Goal: Task Accomplishment & Management: Manage account settings

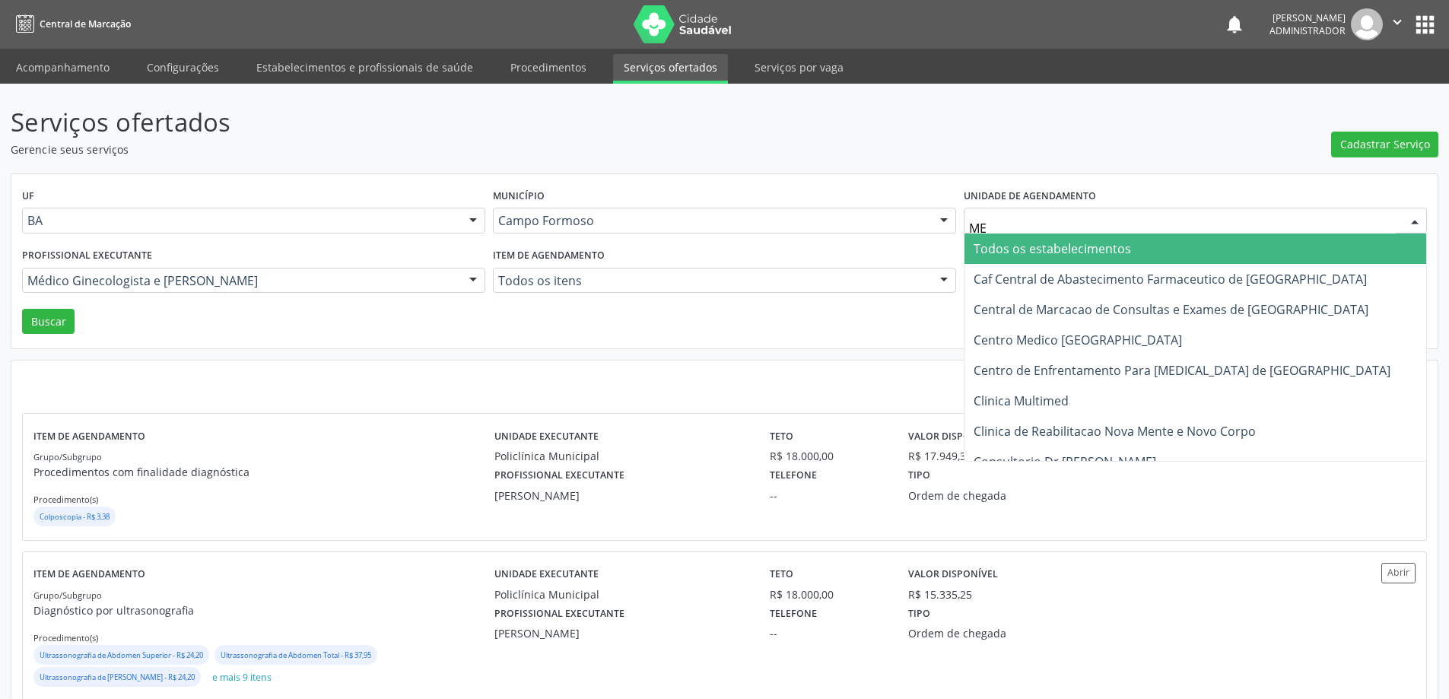
type input "MED"
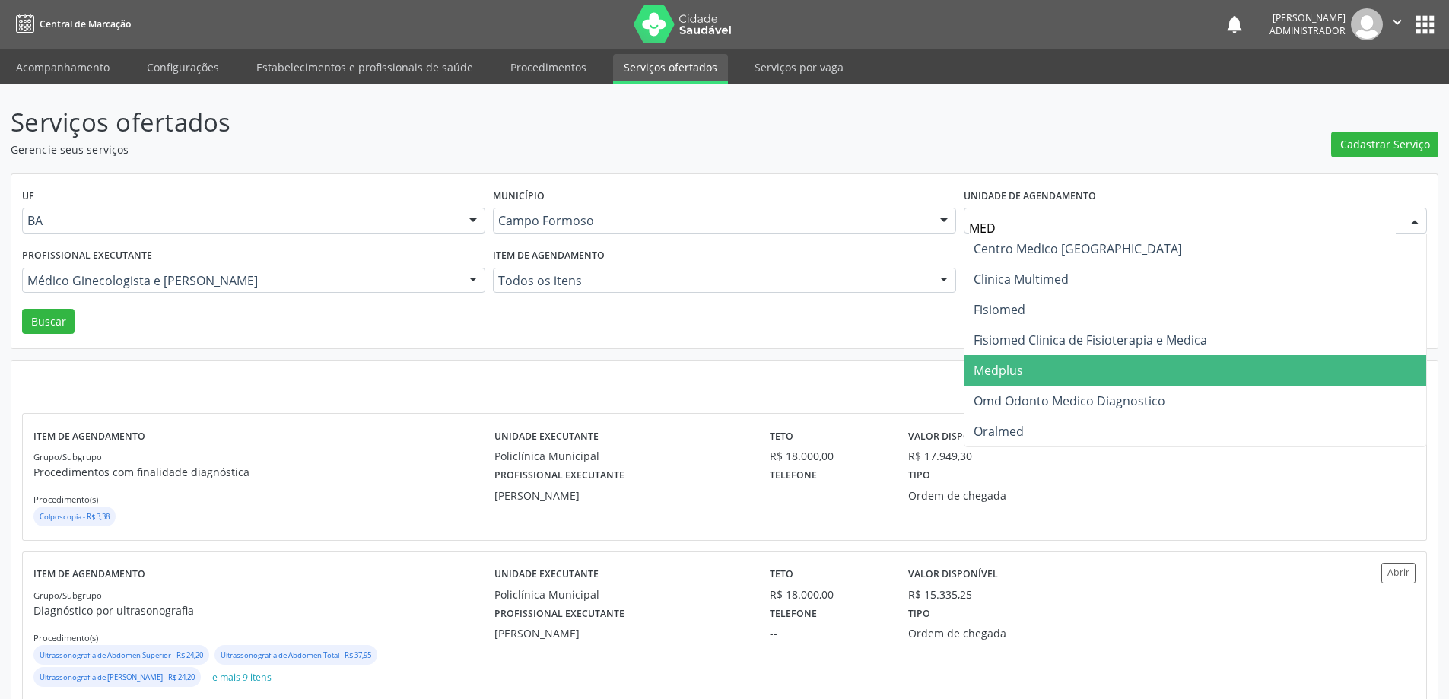
click at [1022, 375] on span "Medplus" at bounding box center [998, 370] width 49 height 17
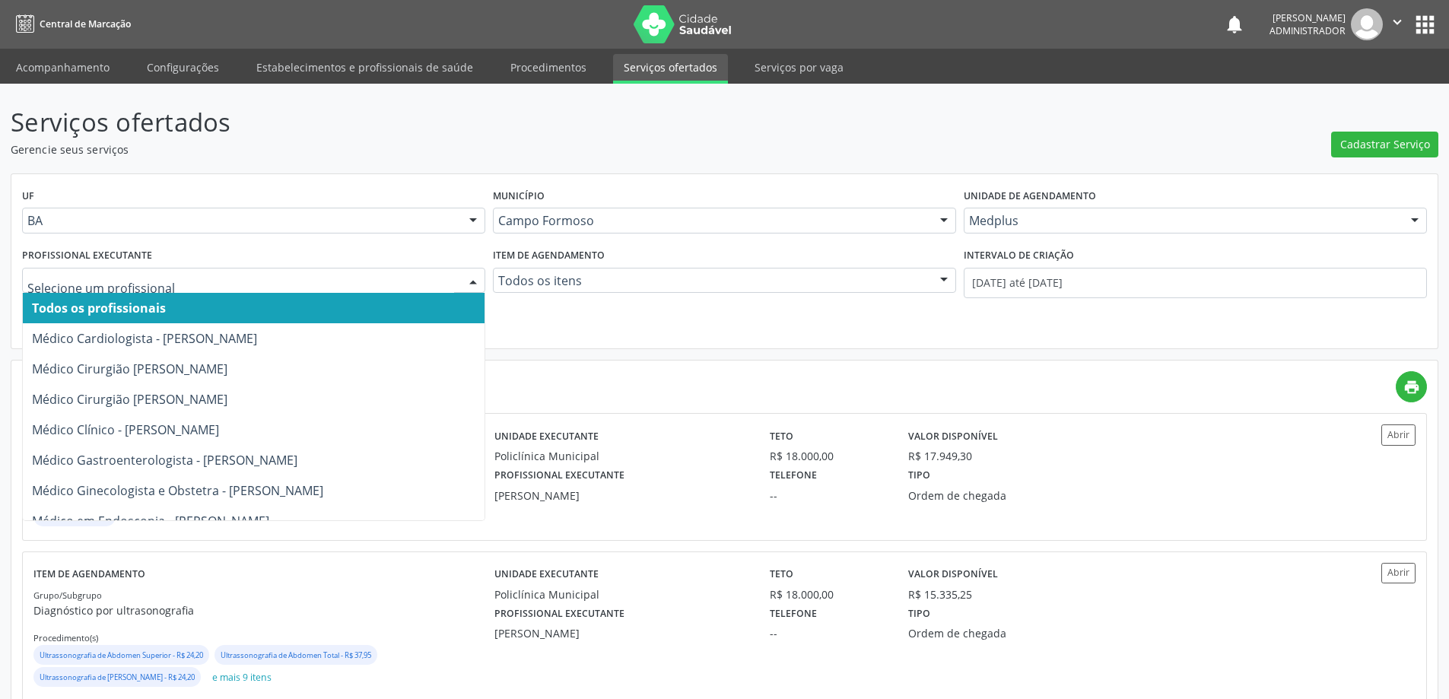
click at [469, 278] on div at bounding box center [473, 282] width 23 height 26
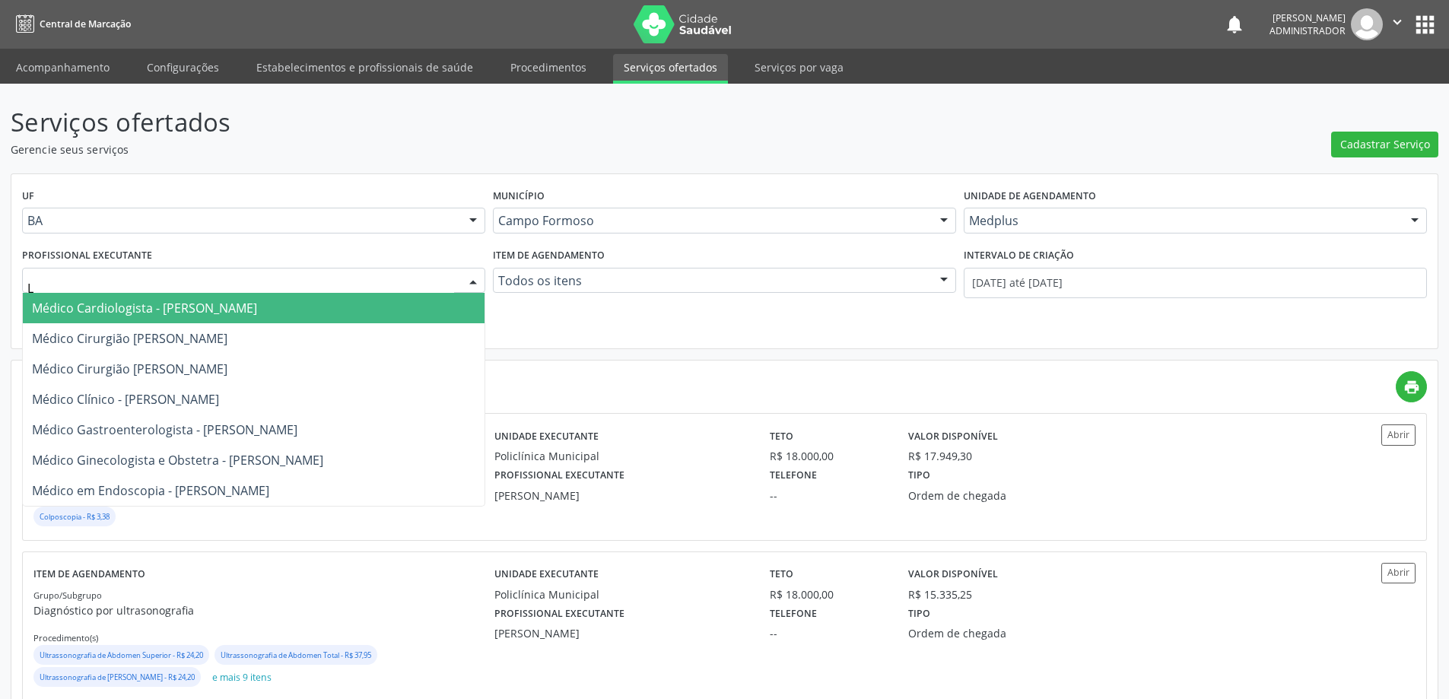
type input "LA"
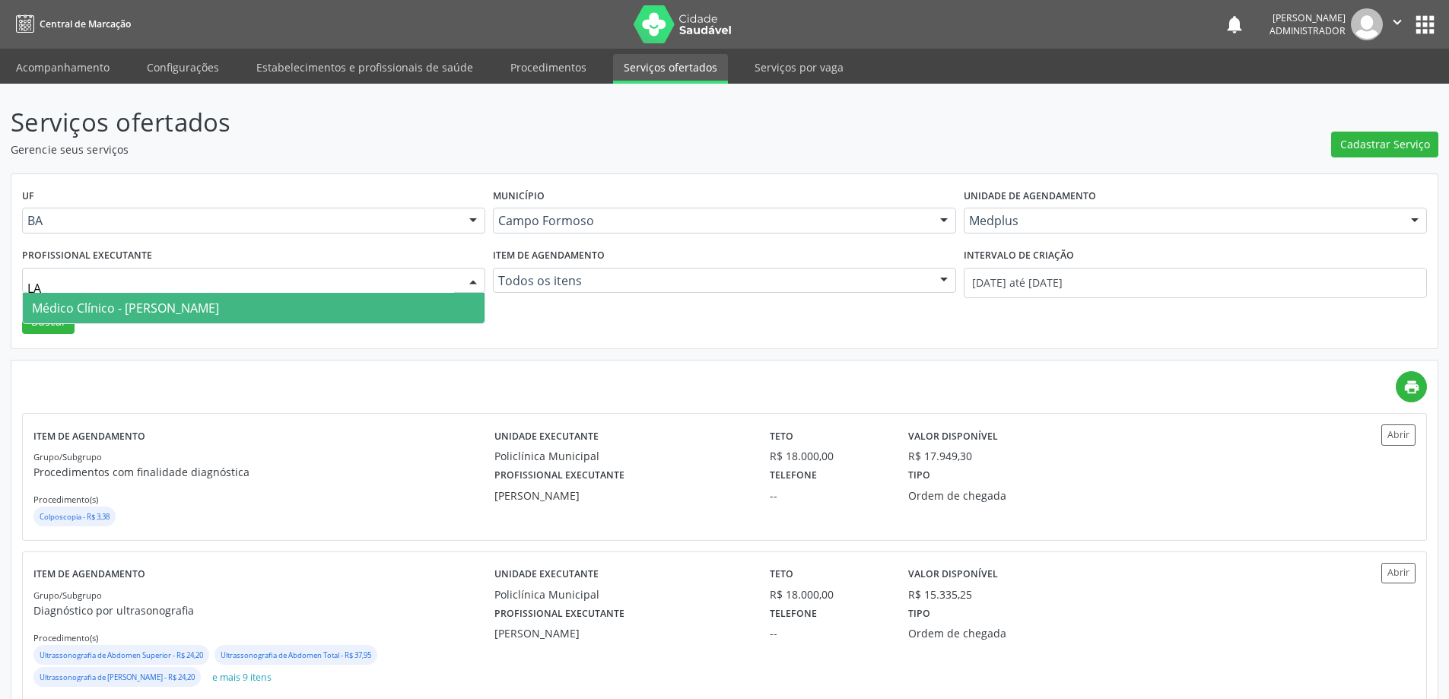
click at [318, 310] on span "Médico Clínico - [PERSON_NAME]" at bounding box center [254, 308] width 462 height 30
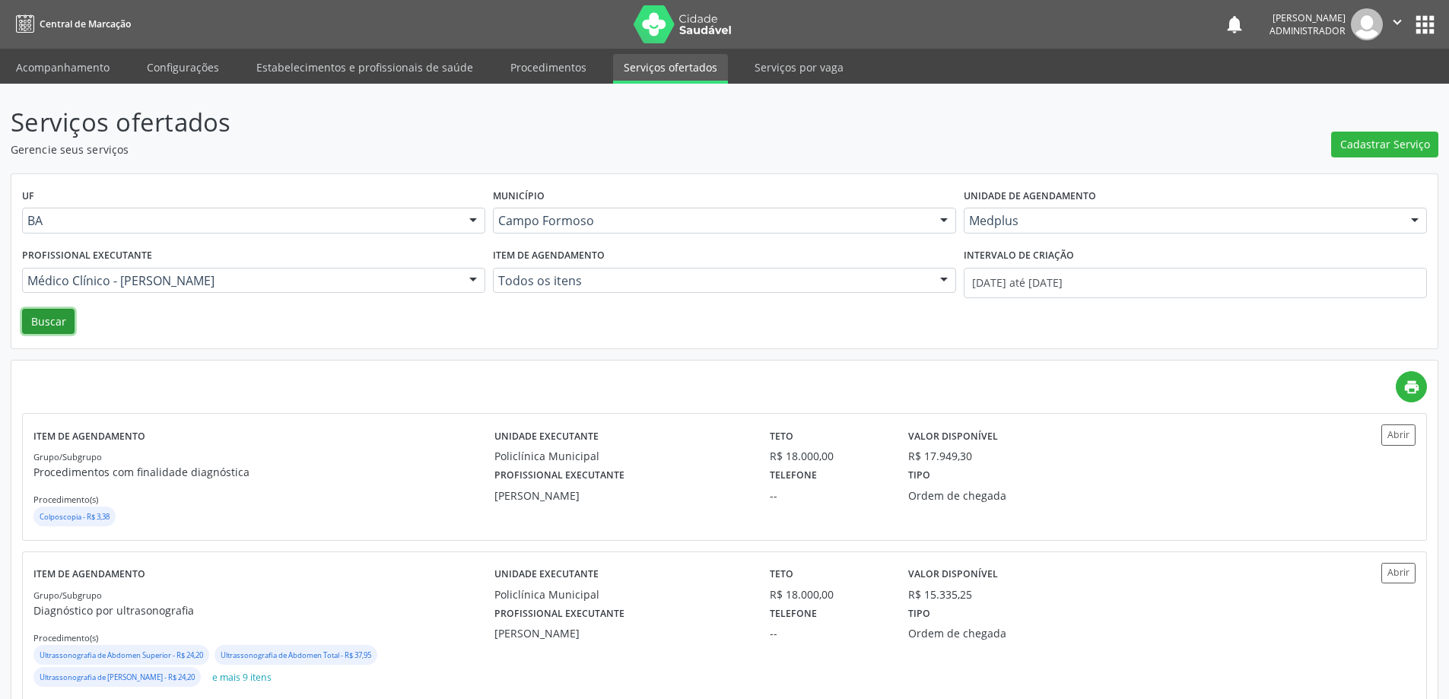
click at [56, 315] on button "Buscar" at bounding box center [48, 322] width 52 height 26
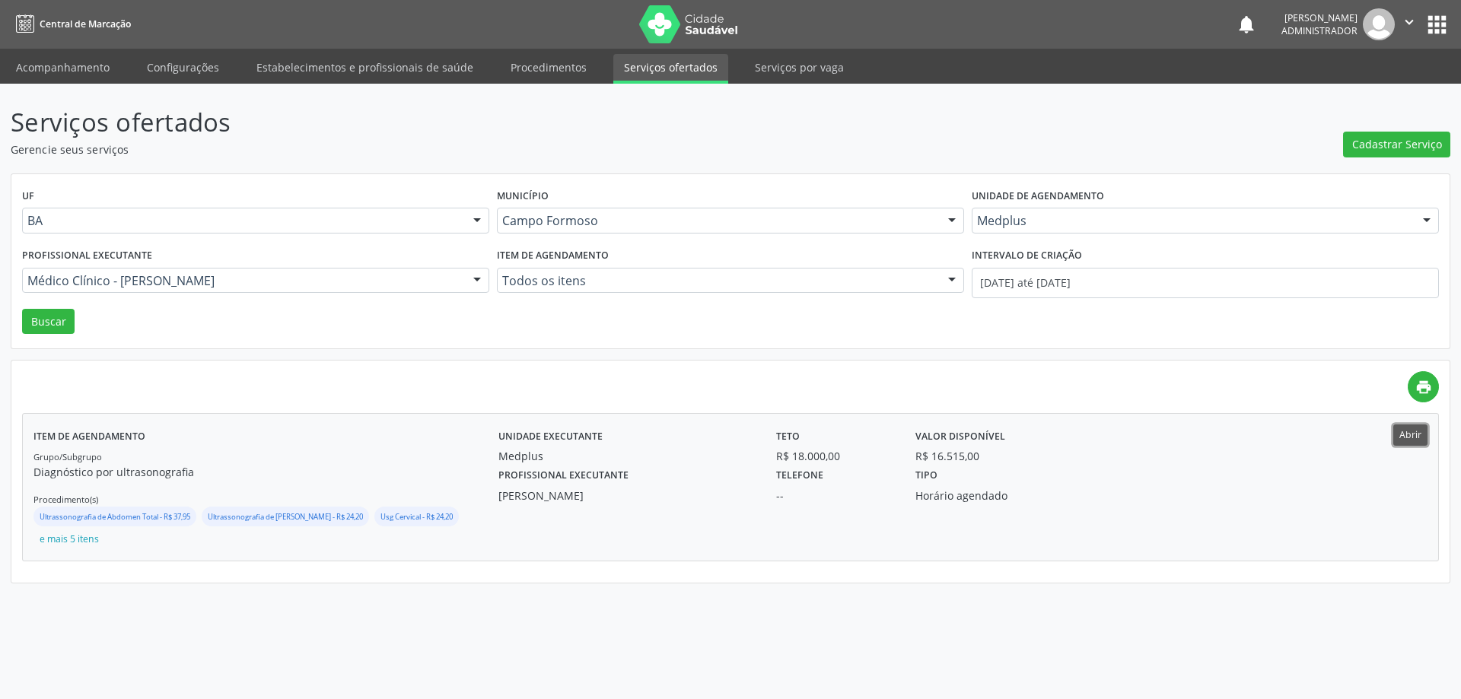
click at [1402, 431] on button "Abrir" at bounding box center [1410, 434] width 34 height 21
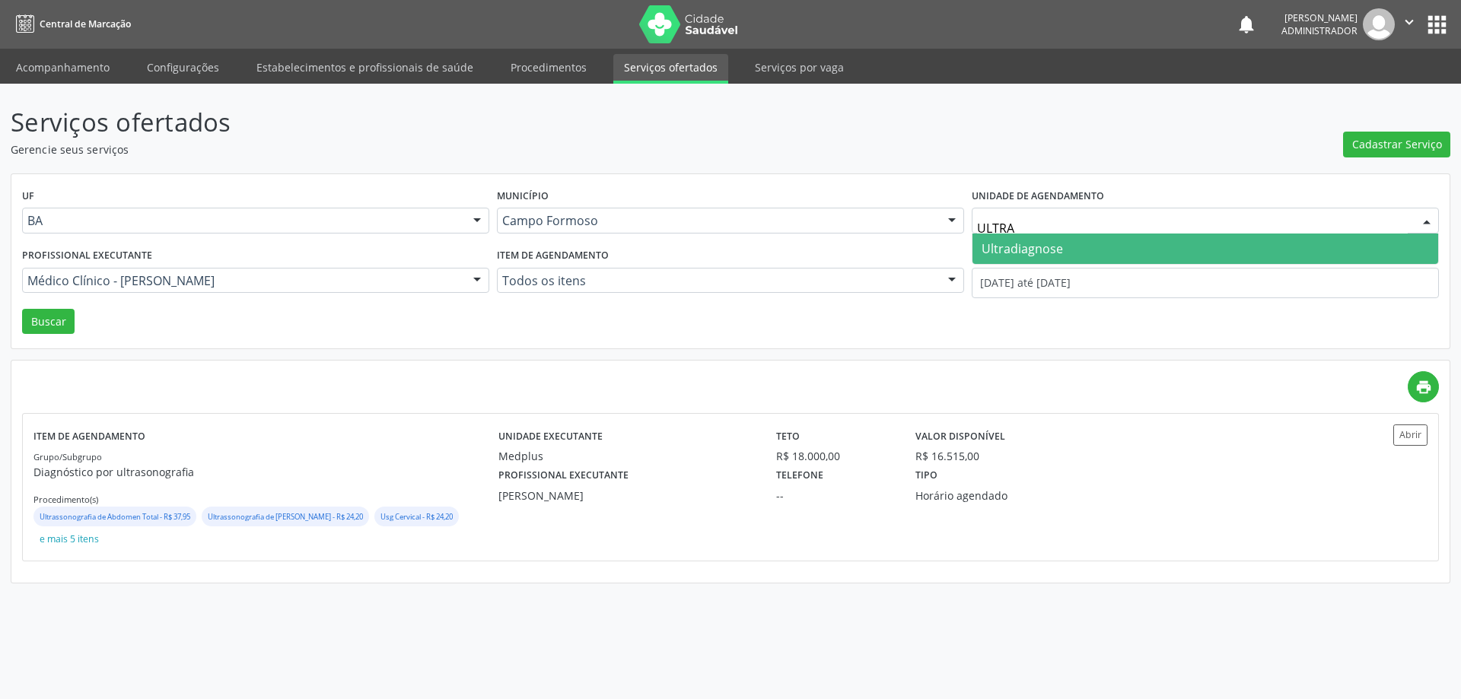
type input "ULTRAD"
click at [1042, 253] on span "Ultradiagnose" at bounding box center [1021, 248] width 81 height 17
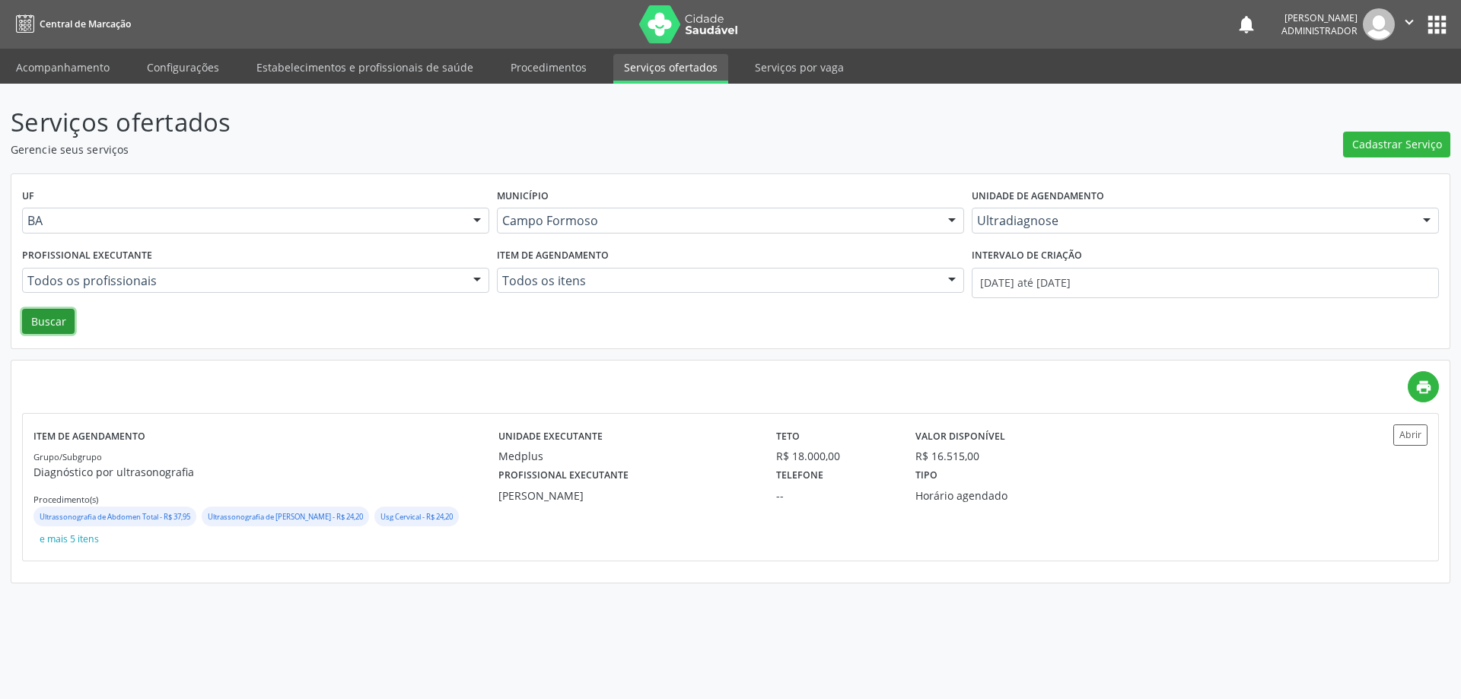
click at [43, 322] on button "Buscar" at bounding box center [48, 322] width 52 height 26
click at [1413, 428] on button "Abrir" at bounding box center [1410, 434] width 34 height 21
click at [1420, 440] on button "Abrir" at bounding box center [1410, 434] width 34 height 21
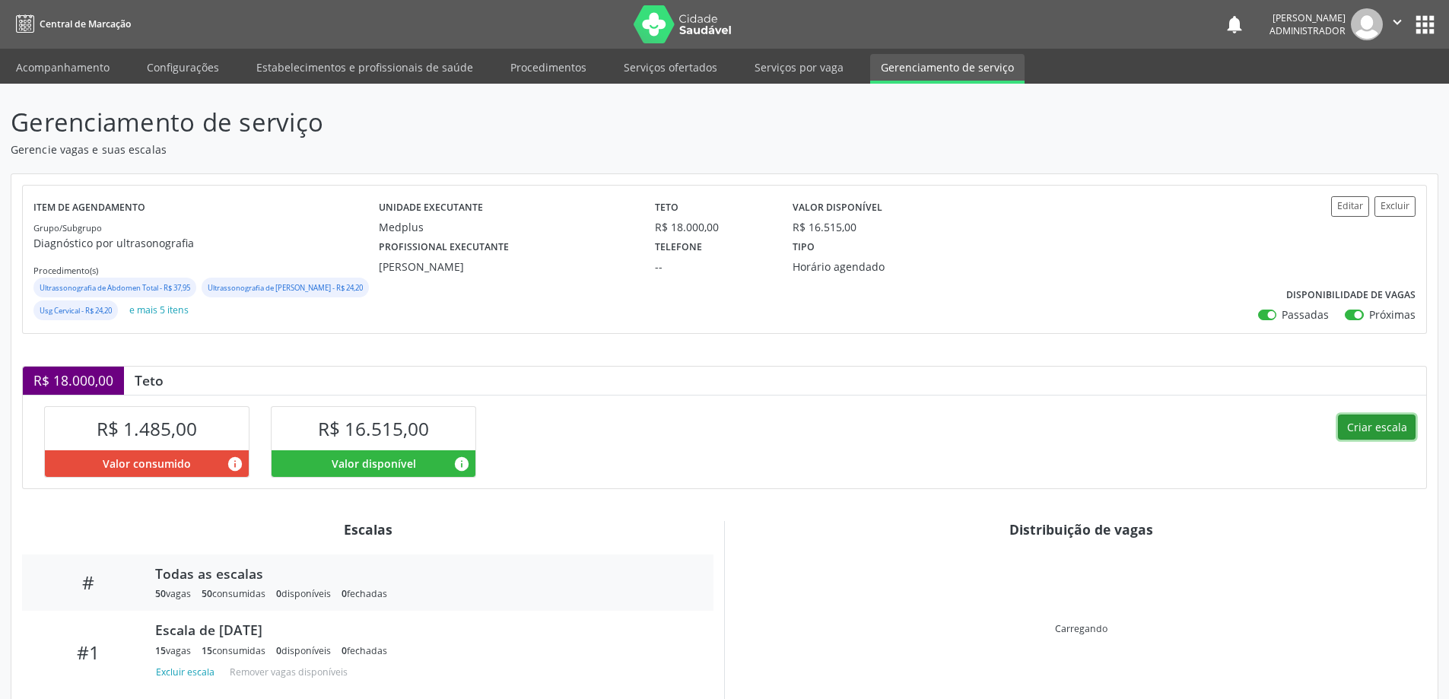
click at [1382, 440] on button "Criar escala" at bounding box center [1377, 428] width 78 height 26
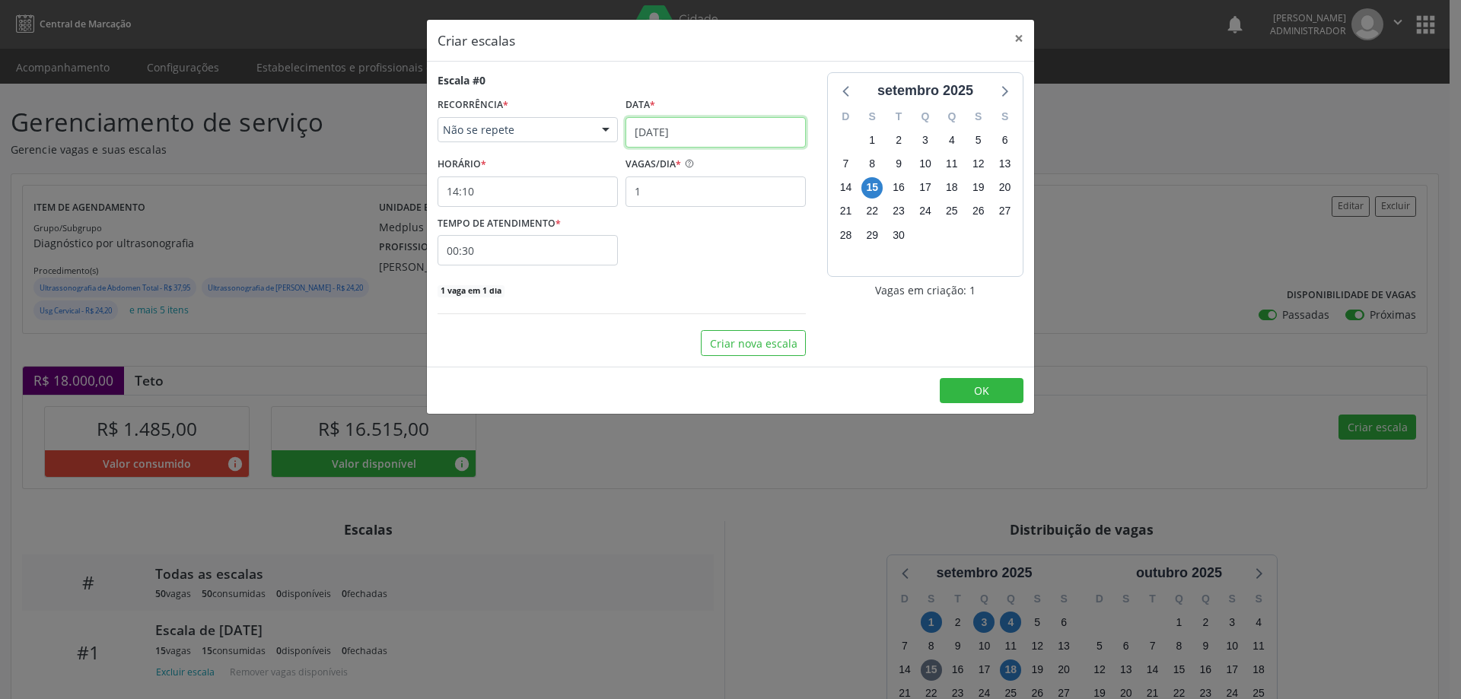
click at [685, 124] on input "15/09/2025" at bounding box center [715, 132] width 180 height 30
click at [676, 299] on span "22" at bounding box center [675, 300] width 30 height 30
click at [657, 182] on input "1" at bounding box center [715, 191] width 180 height 30
type input "15"
click at [554, 192] on input "14:10" at bounding box center [527, 191] width 180 height 30
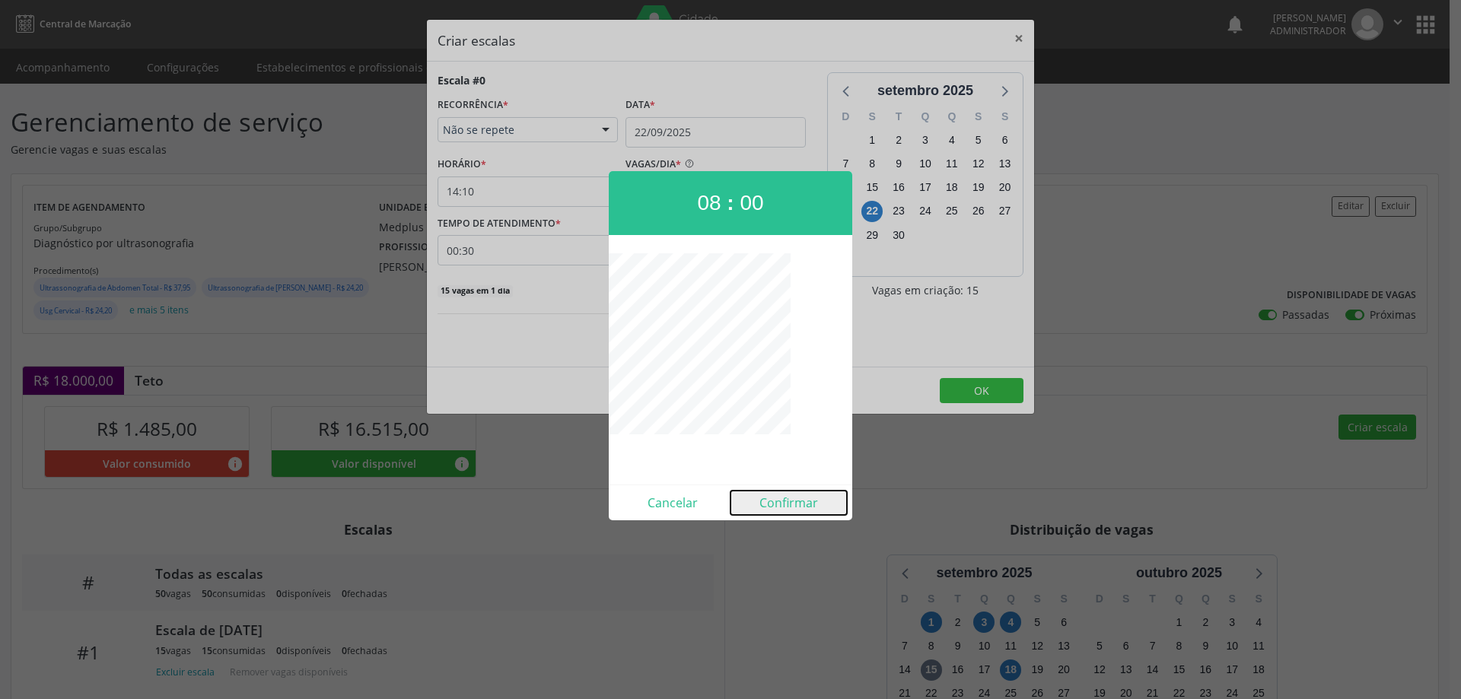
click at [790, 498] on button "Confirmar" at bounding box center [788, 503] width 116 height 24
type input "08:00"
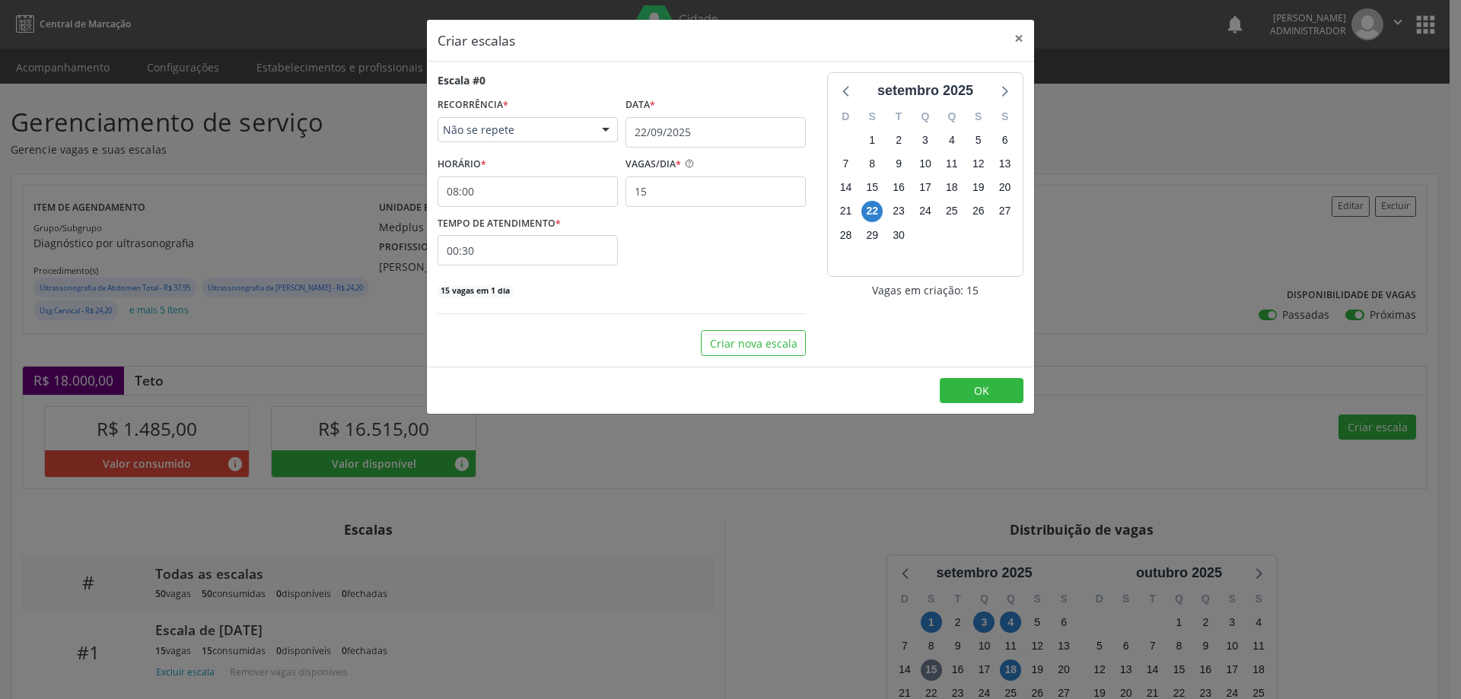
click at [558, 243] on input "00:30" at bounding box center [527, 250] width 180 height 30
click at [665, 294] on span at bounding box center [666, 290] width 11 height 15
type input "00:25"
type input "25"
click at [665, 294] on span at bounding box center [666, 290] width 11 height 15
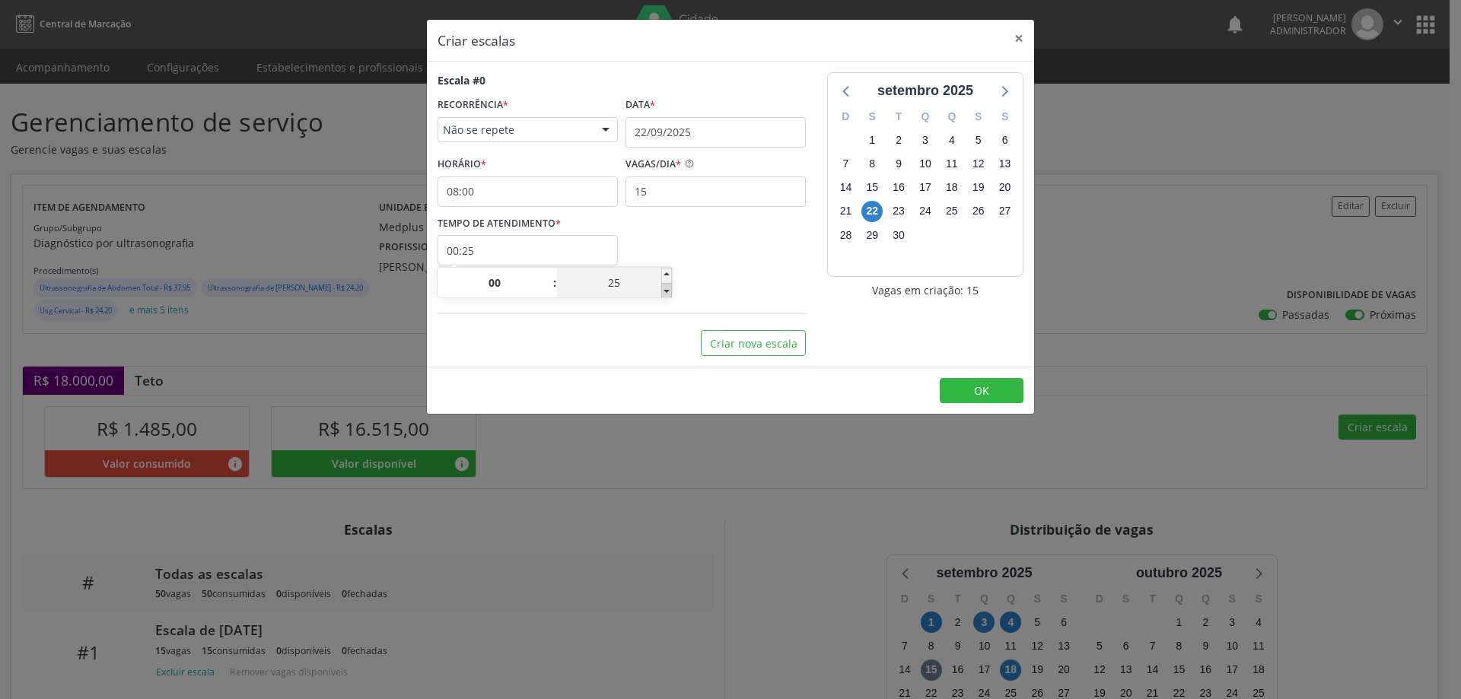
type input "00:20"
type input "20"
click at [665, 294] on span at bounding box center [666, 290] width 11 height 15
type input "00:15"
type input "15"
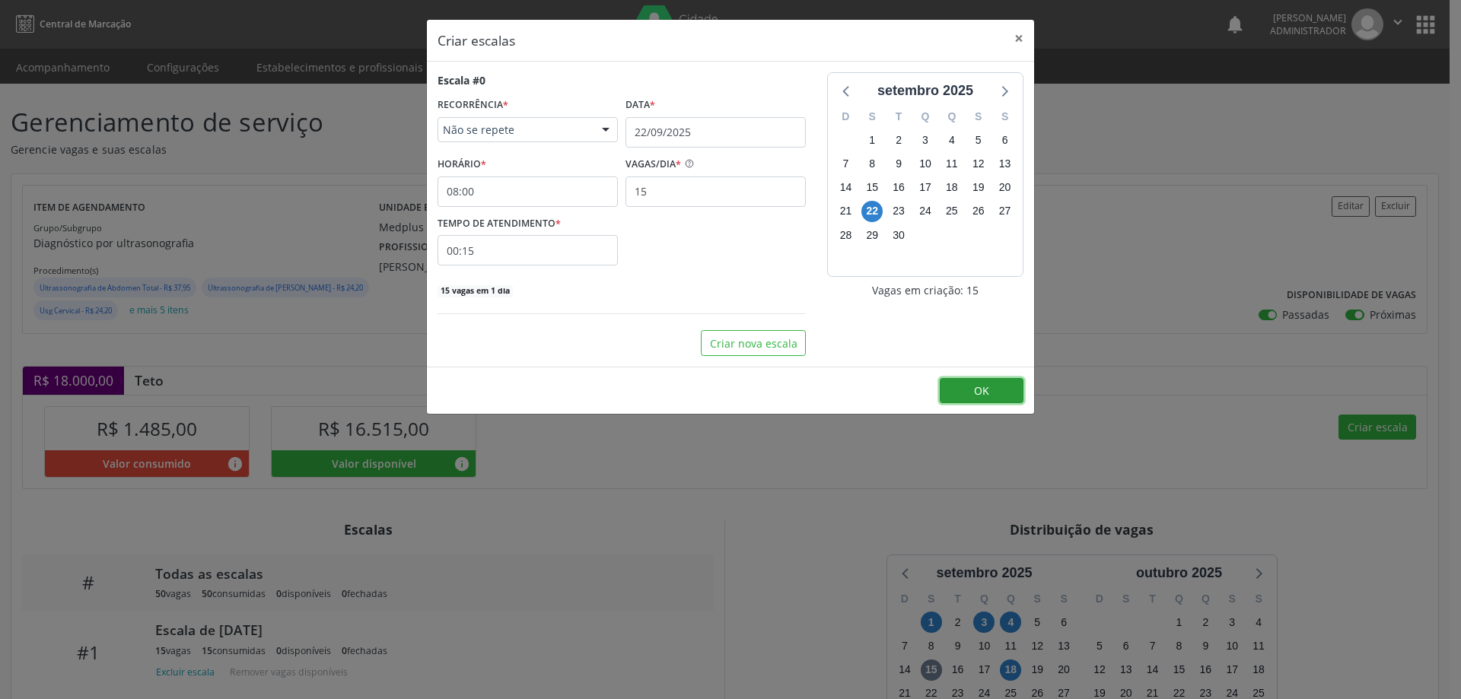
click at [962, 387] on button "OK" at bounding box center [982, 391] width 84 height 26
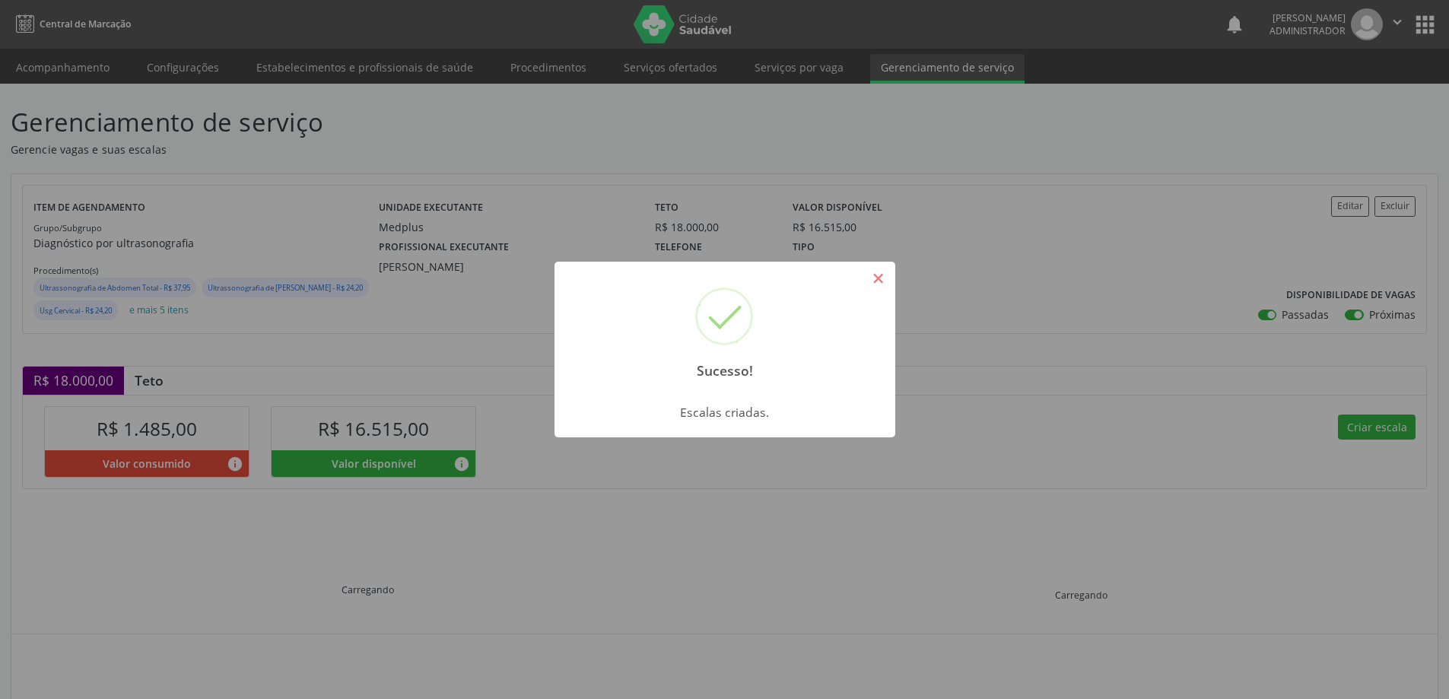
click at [876, 272] on button "×" at bounding box center [879, 278] width 26 height 26
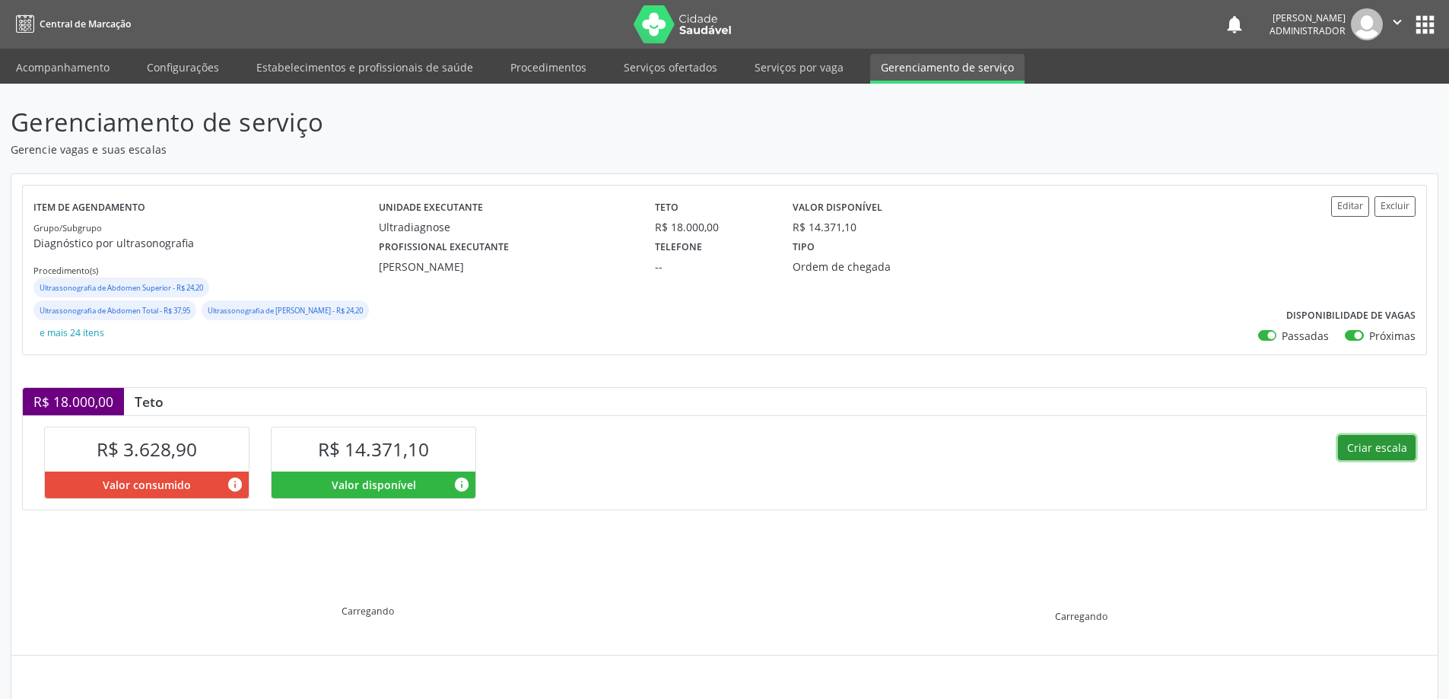
click at [1350, 447] on button "Criar escala" at bounding box center [1377, 448] width 78 height 26
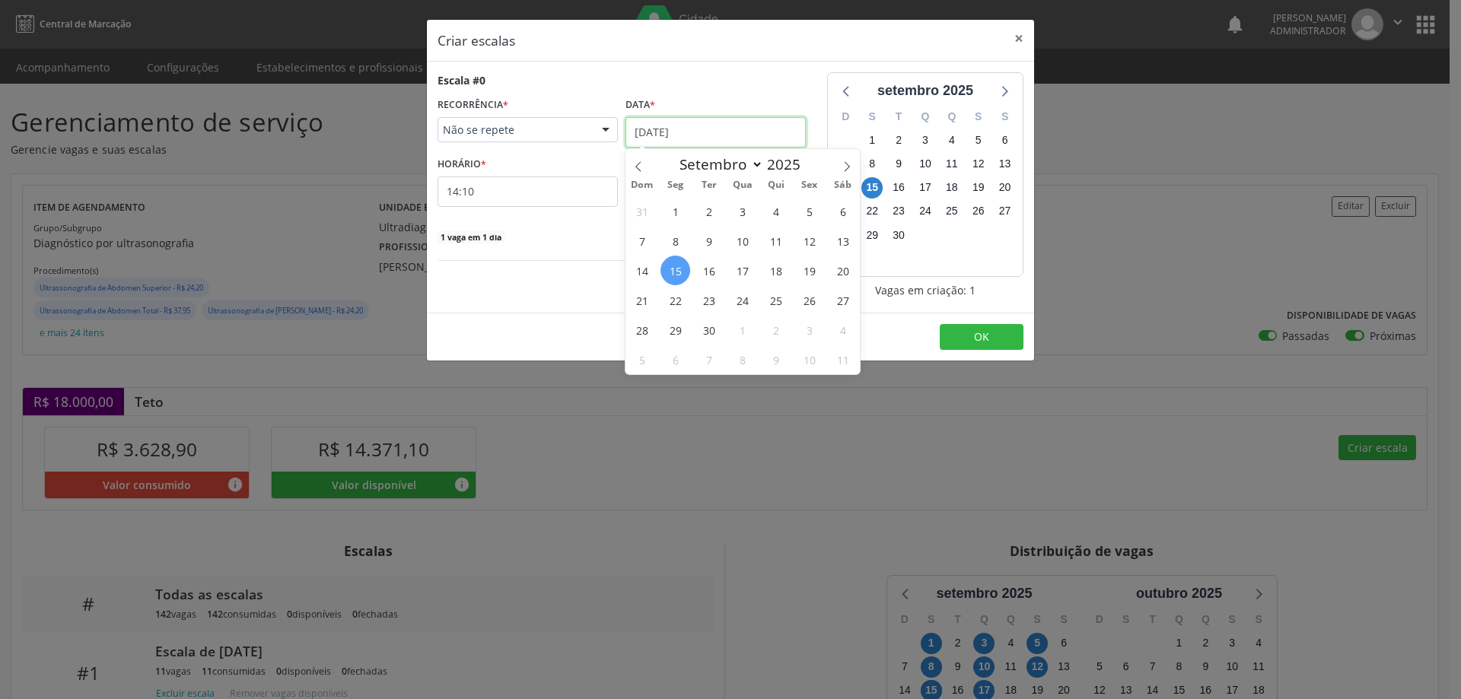
click at [664, 125] on input "[DATE]" at bounding box center [715, 132] width 180 height 30
click at [679, 300] on span "22" at bounding box center [675, 300] width 30 height 30
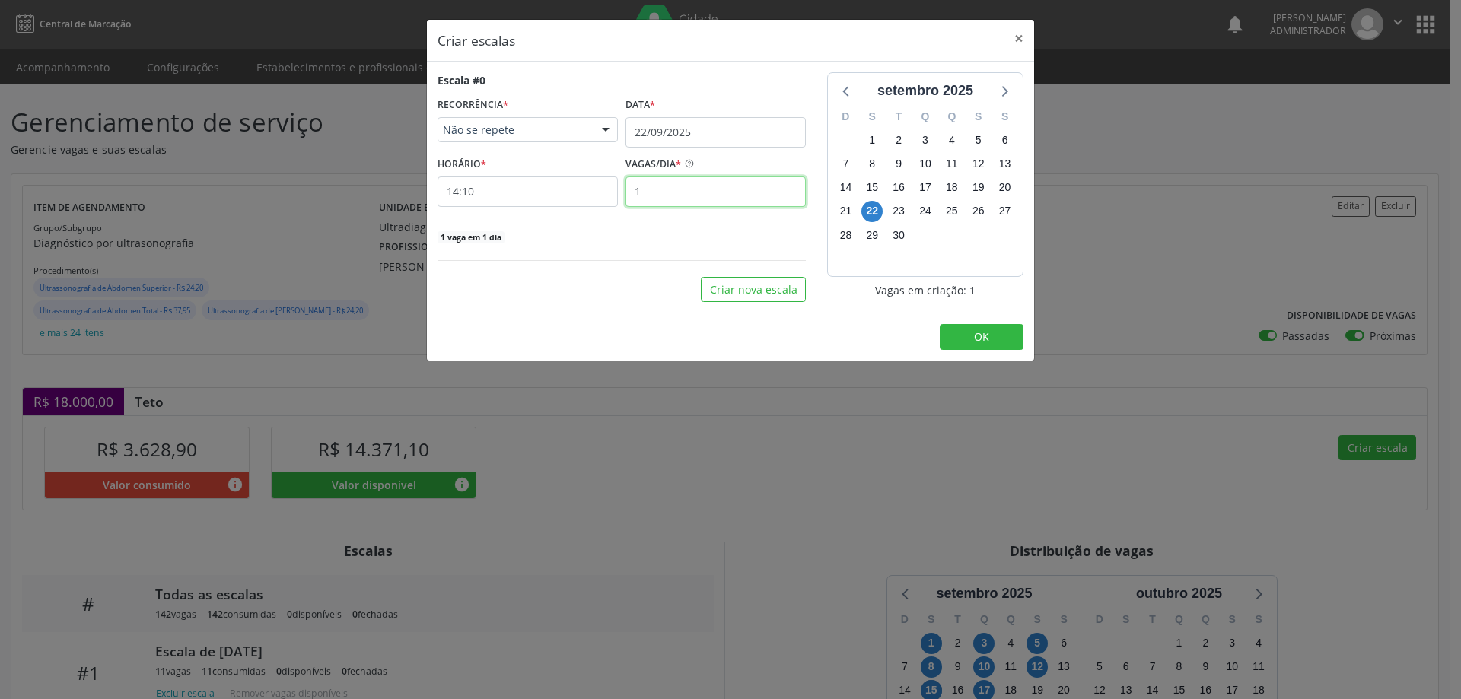
click at [644, 197] on input "1" at bounding box center [715, 191] width 180 height 30
type input "14"
click at [556, 192] on input "14:10" at bounding box center [527, 191] width 180 height 30
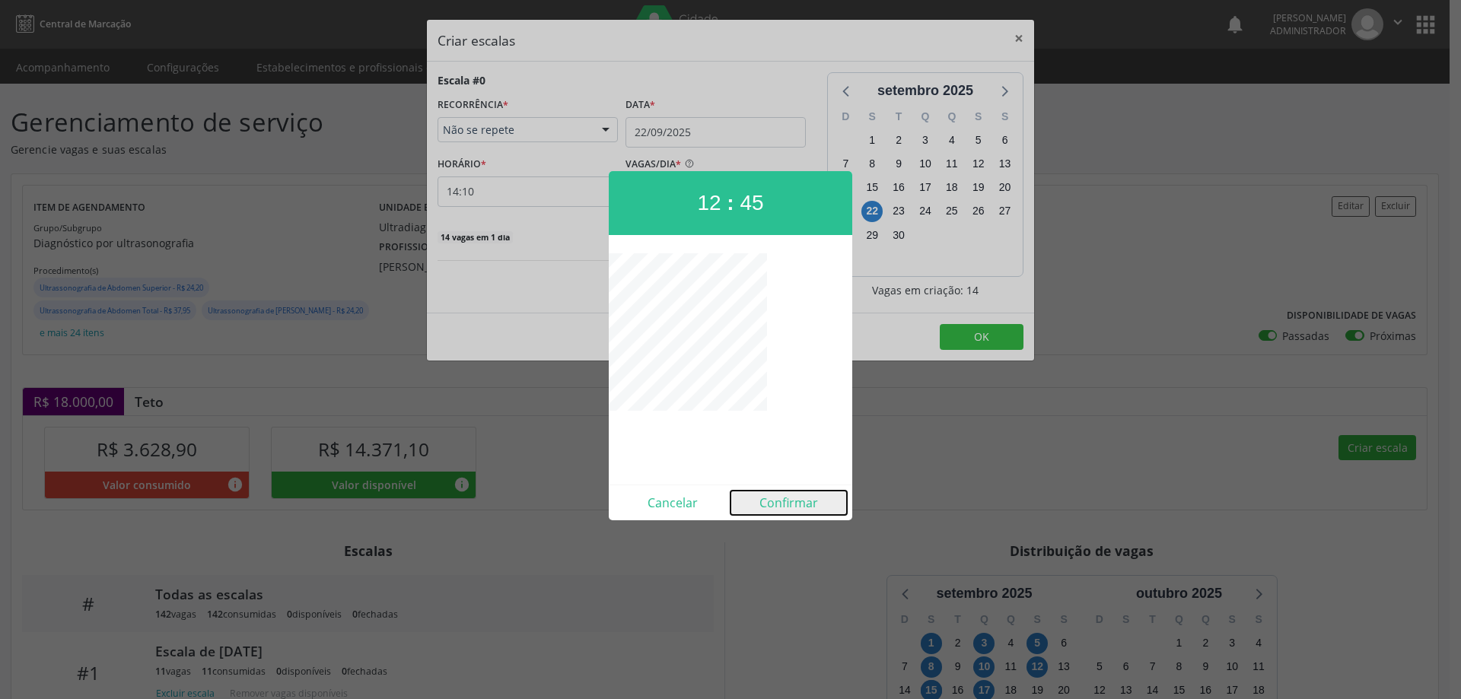
click at [794, 505] on button "Confirmar" at bounding box center [788, 503] width 116 height 24
type input "12:45"
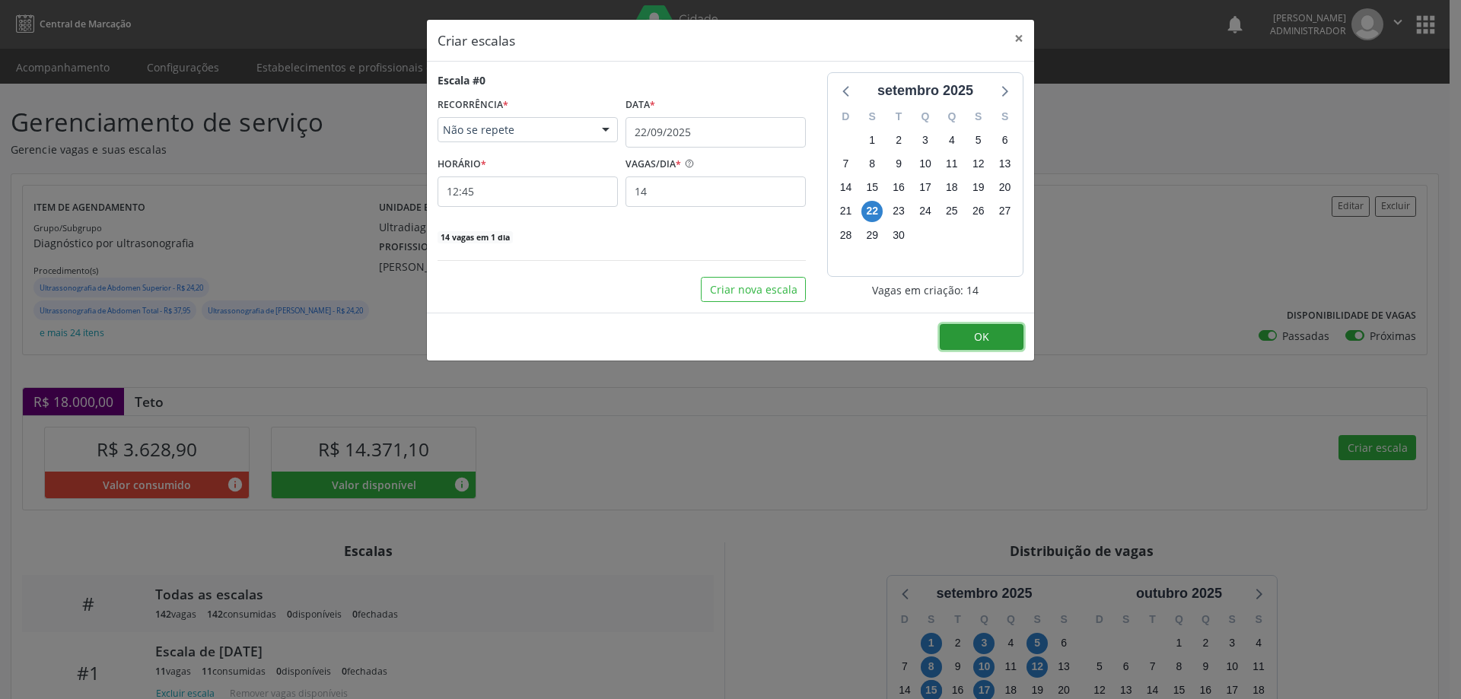
click at [984, 334] on span "OK" at bounding box center [981, 336] width 15 height 14
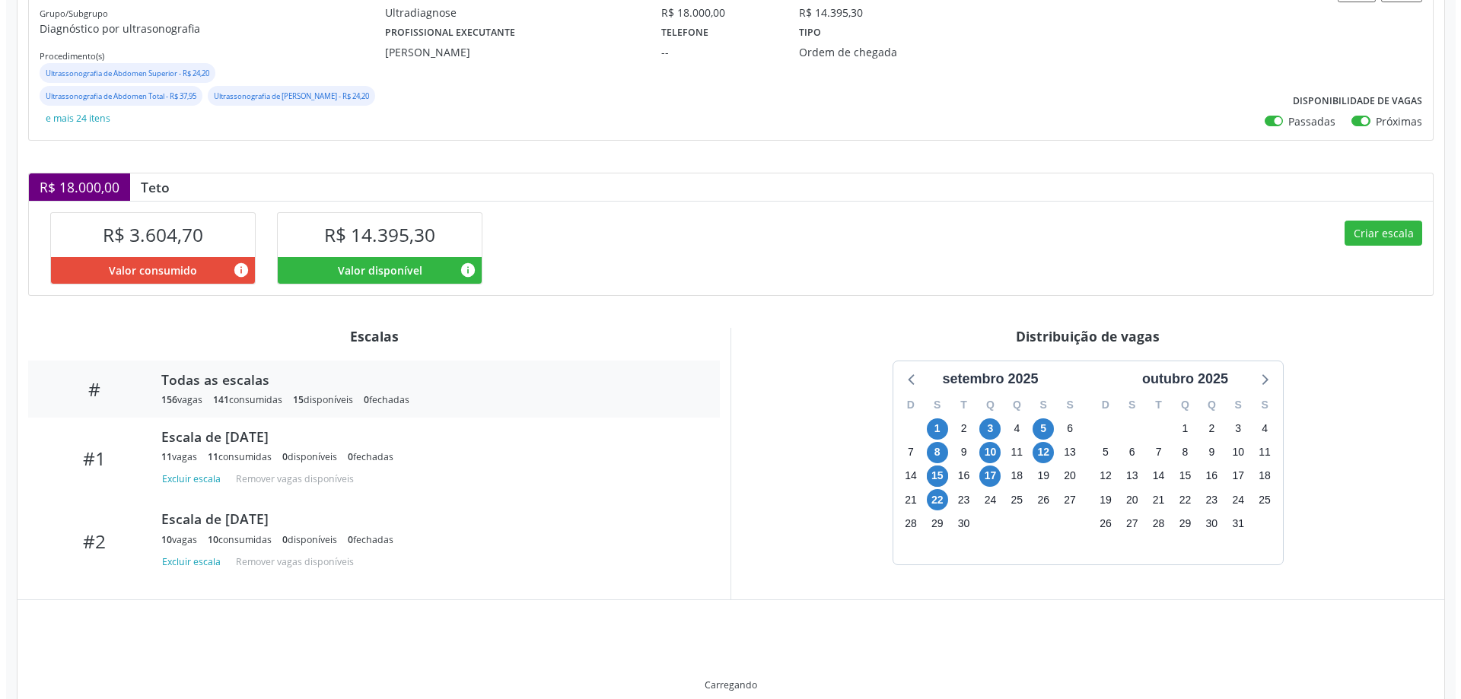
scroll to position [284, 0]
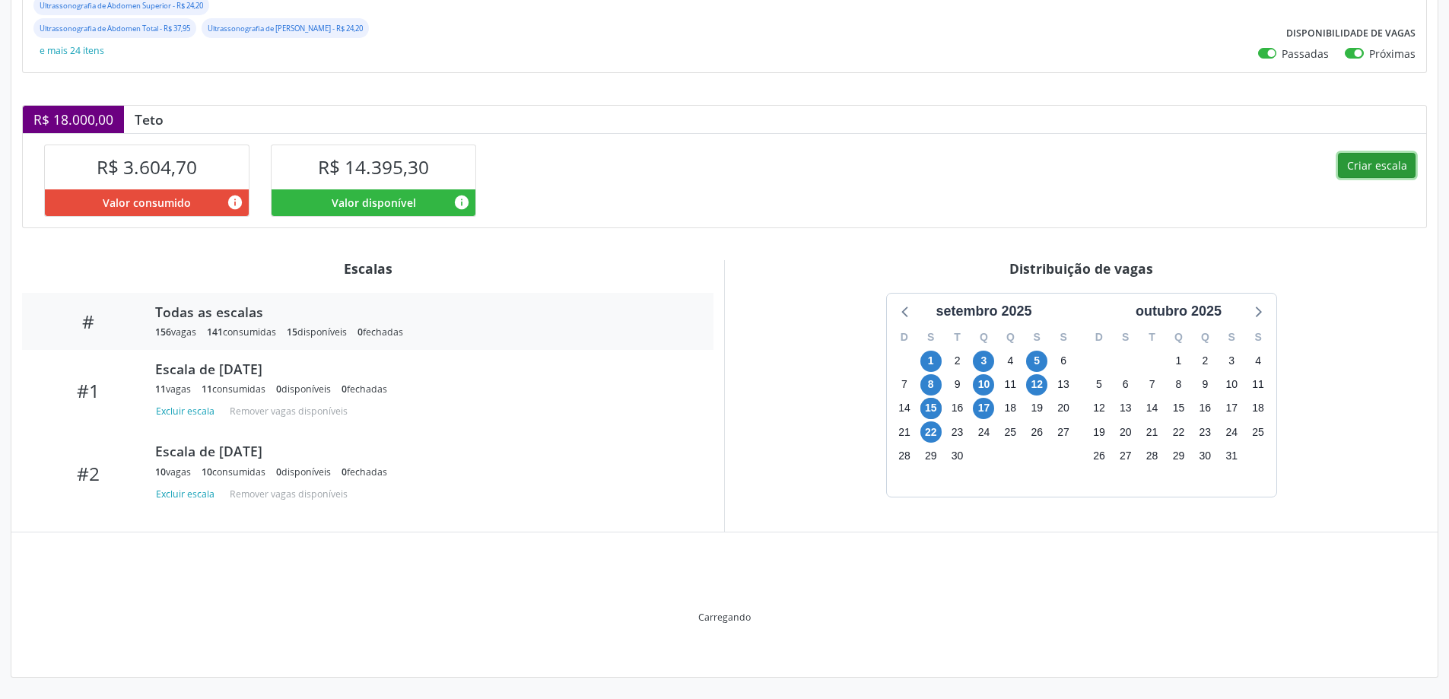
click at [1360, 167] on button "Criar escala" at bounding box center [1377, 166] width 78 height 26
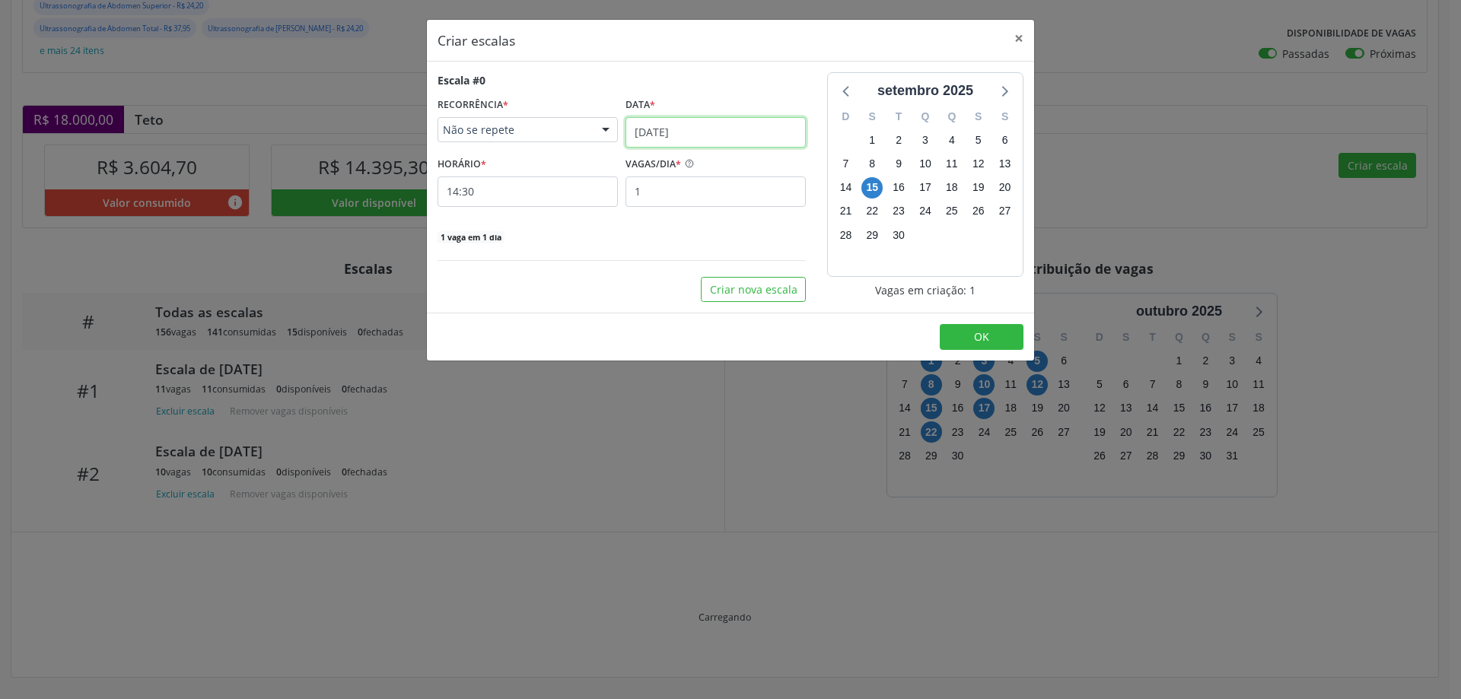
click at [689, 129] on input "15/09/2025" at bounding box center [715, 132] width 180 height 30
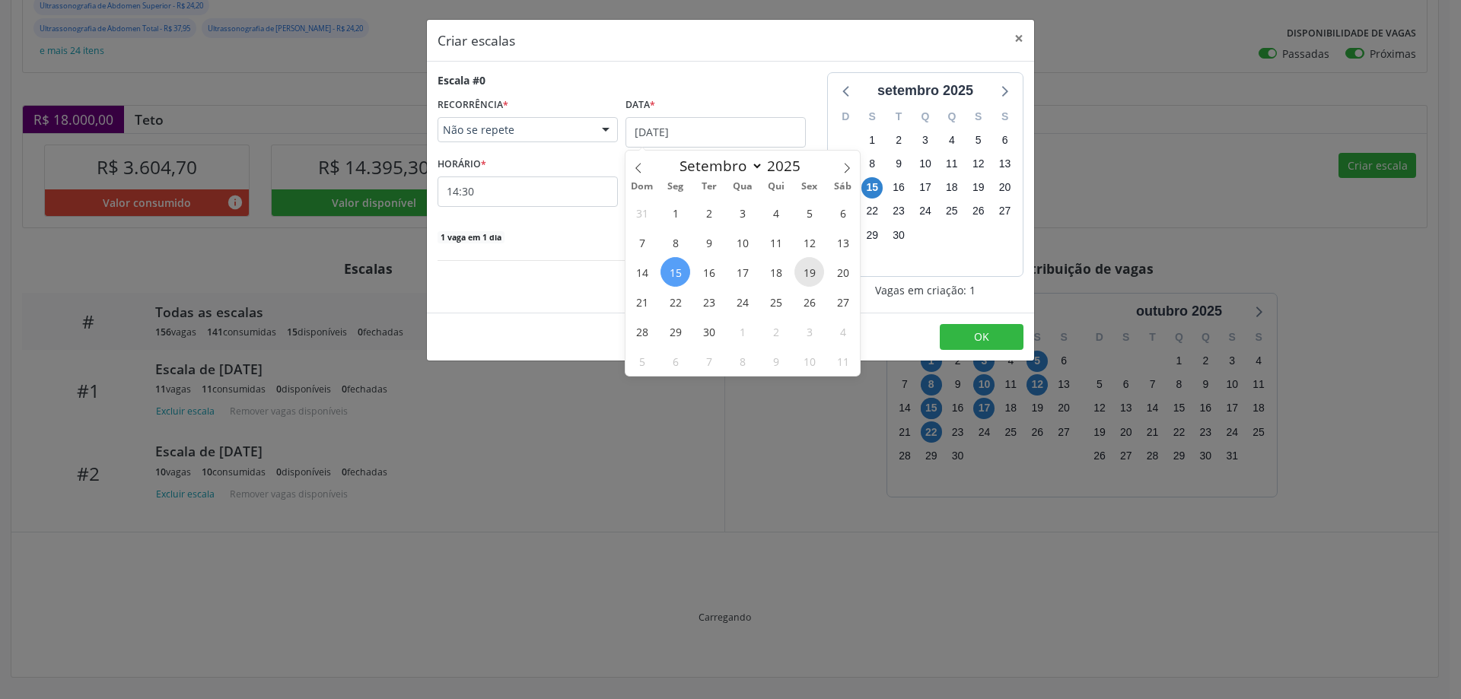
click at [812, 272] on span "19" at bounding box center [809, 272] width 30 height 30
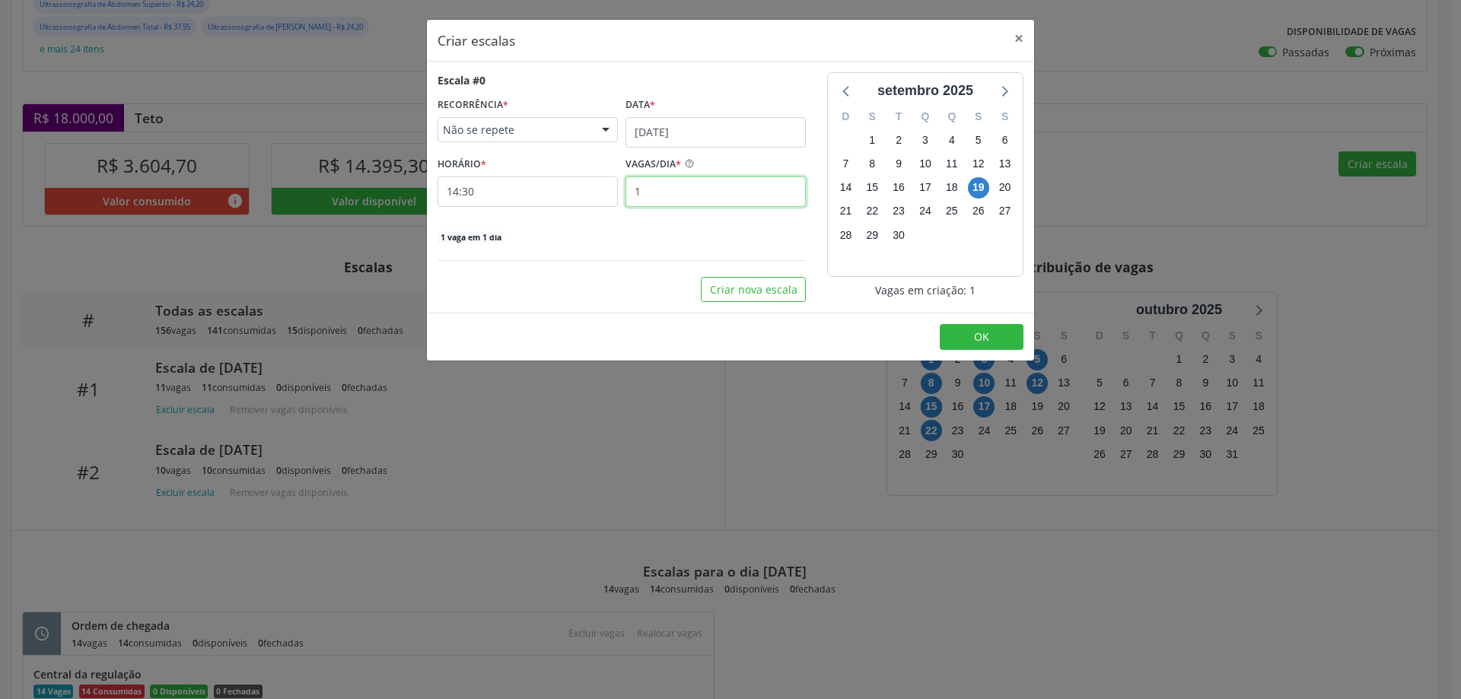
click at [653, 183] on input "1" at bounding box center [715, 191] width 180 height 30
type input "14"
click at [573, 192] on input "14:30" at bounding box center [527, 191] width 180 height 30
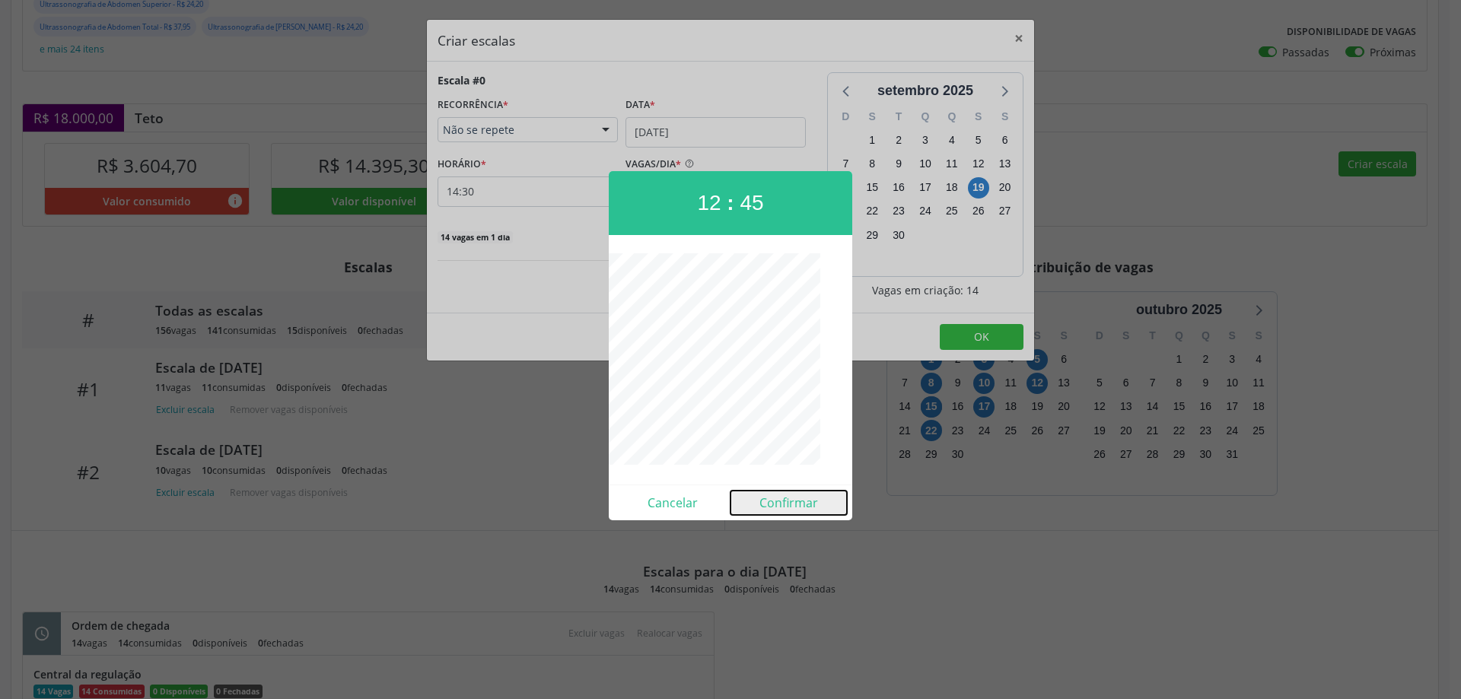
click at [785, 510] on button "Confirmar" at bounding box center [788, 503] width 116 height 24
type input "12:45"
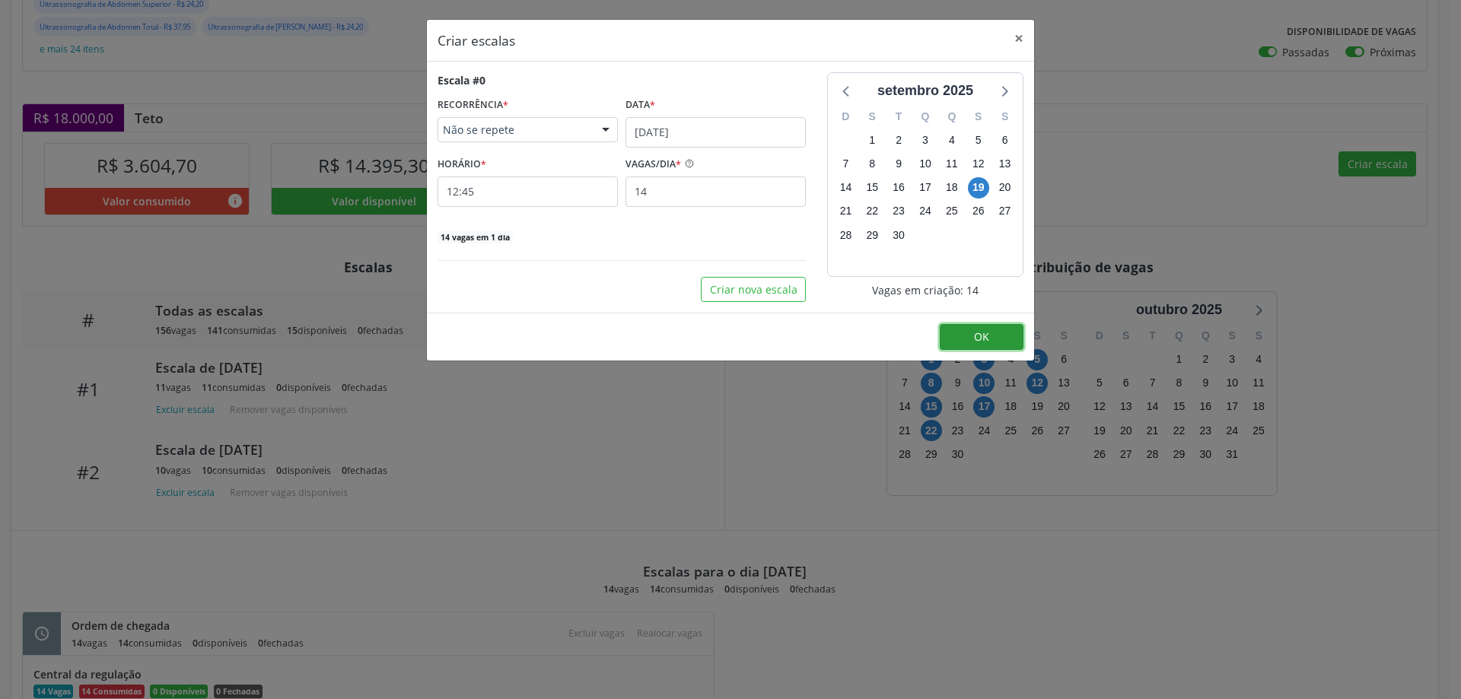
click at [967, 339] on button "OK" at bounding box center [982, 337] width 84 height 26
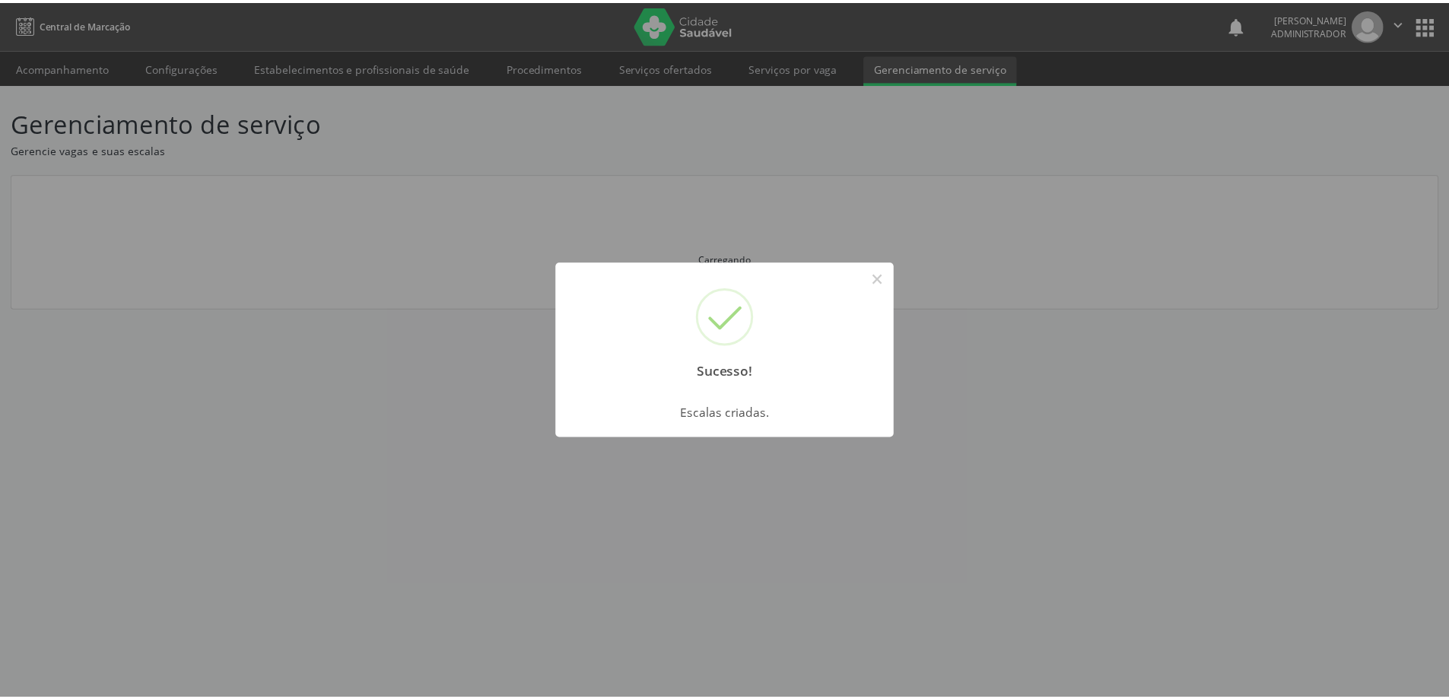
scroll to position [0, 0]
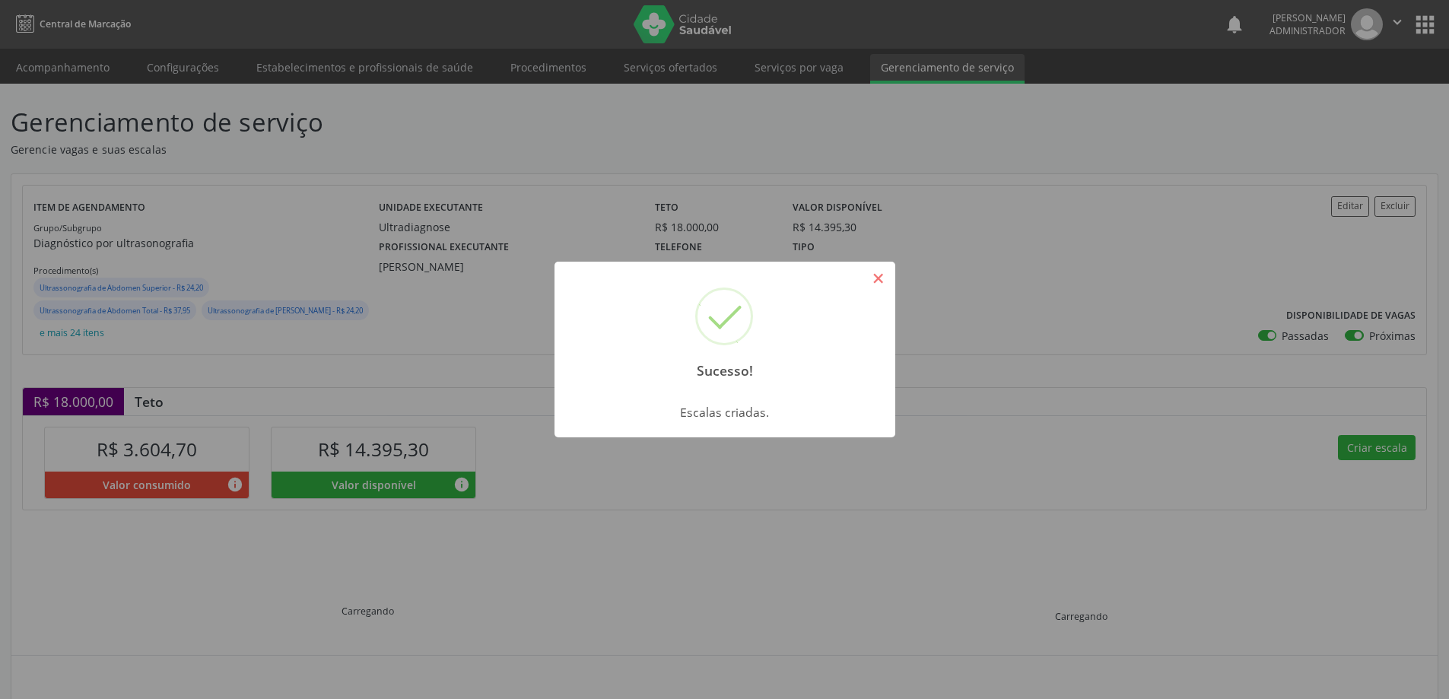
click at [872, 278] on button "×" at bounding box center [879, 278] width 26 height 26
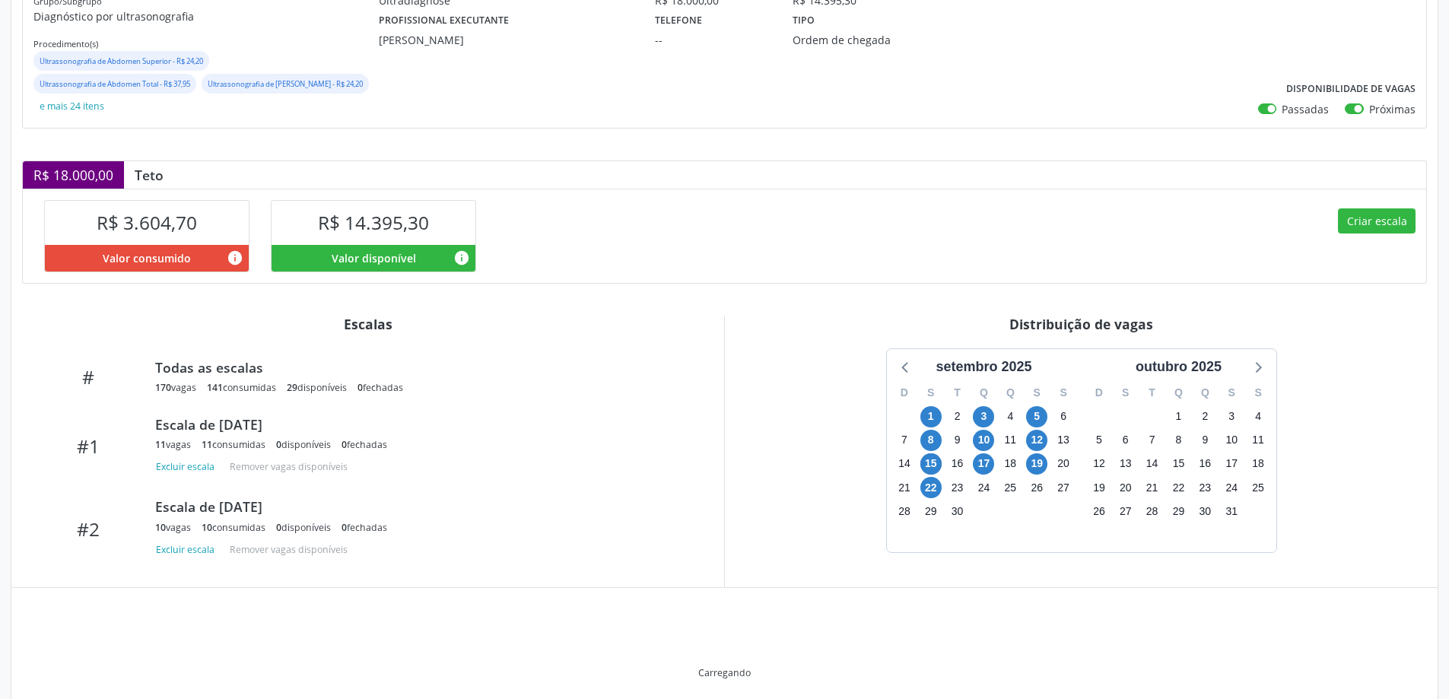
scroll to position [284, 0]
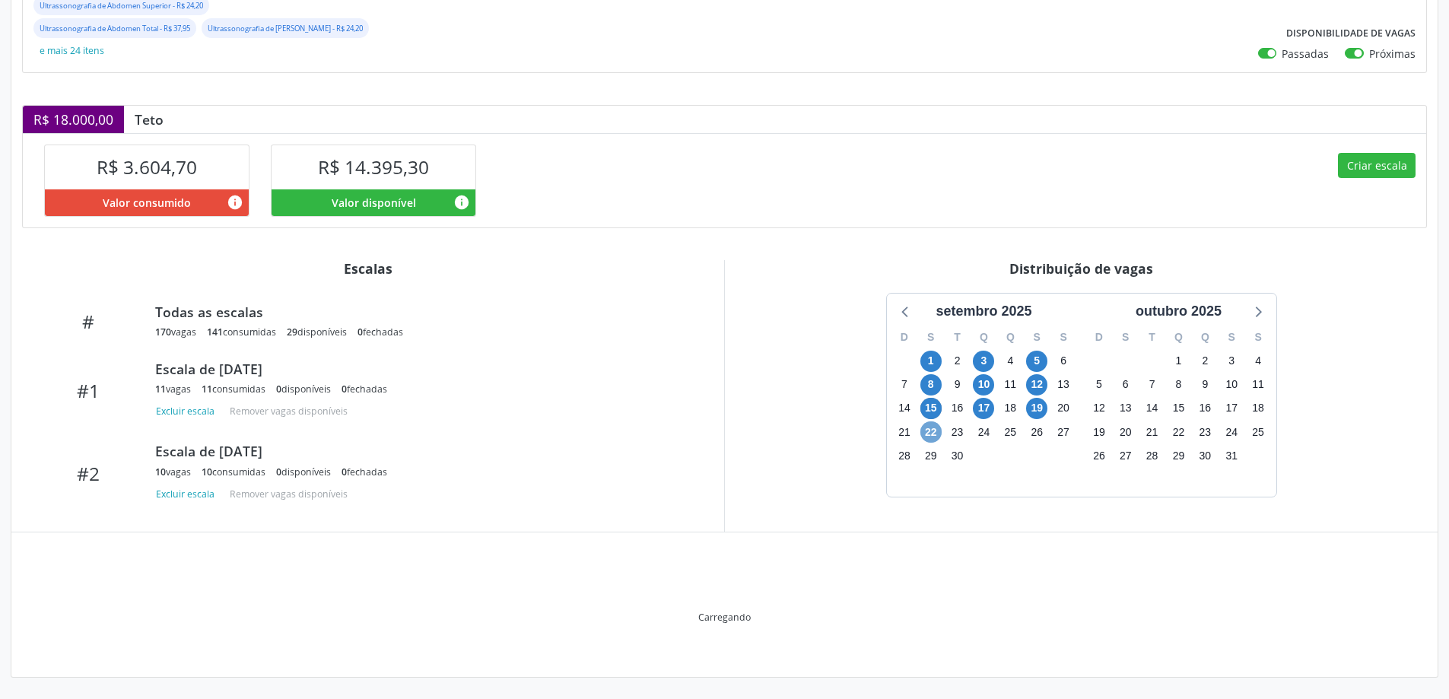
click at [935, 433] on span "22" at bounding box center [930, 431] width 21 height 21
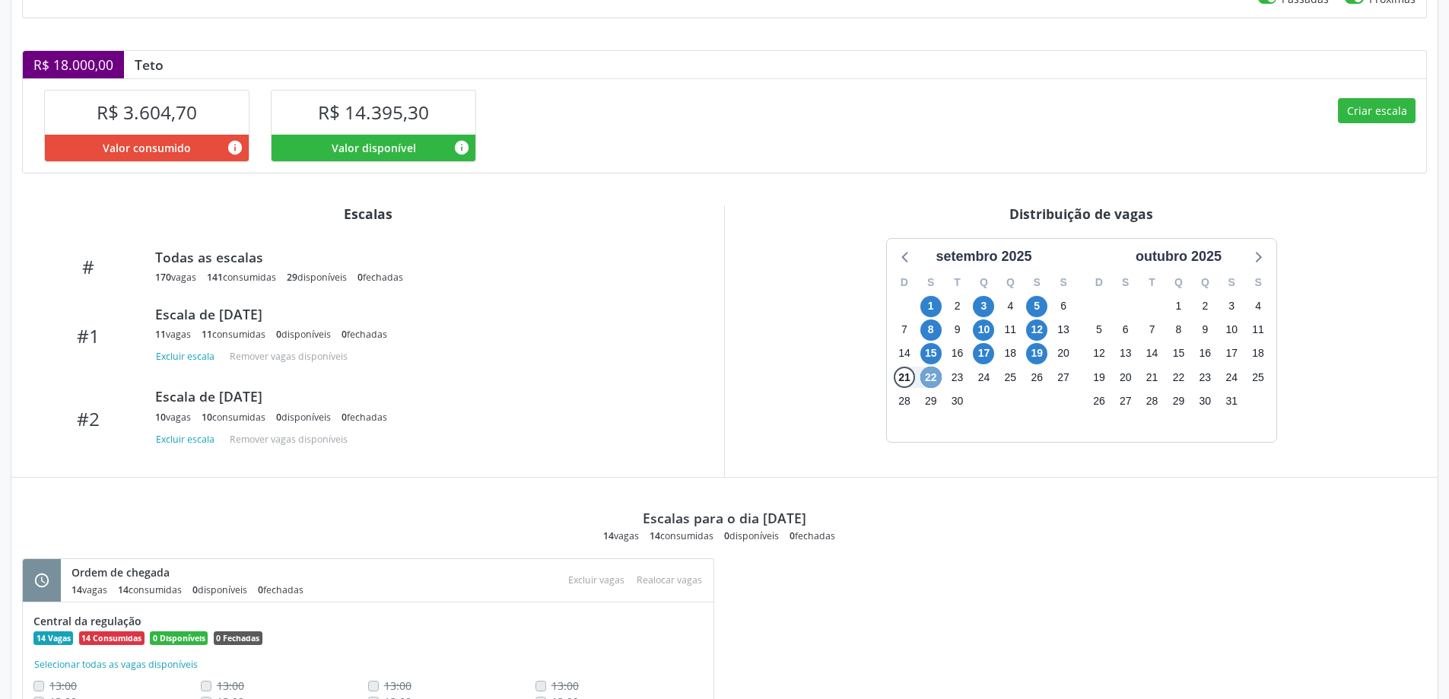
scroll to position [441, 0]
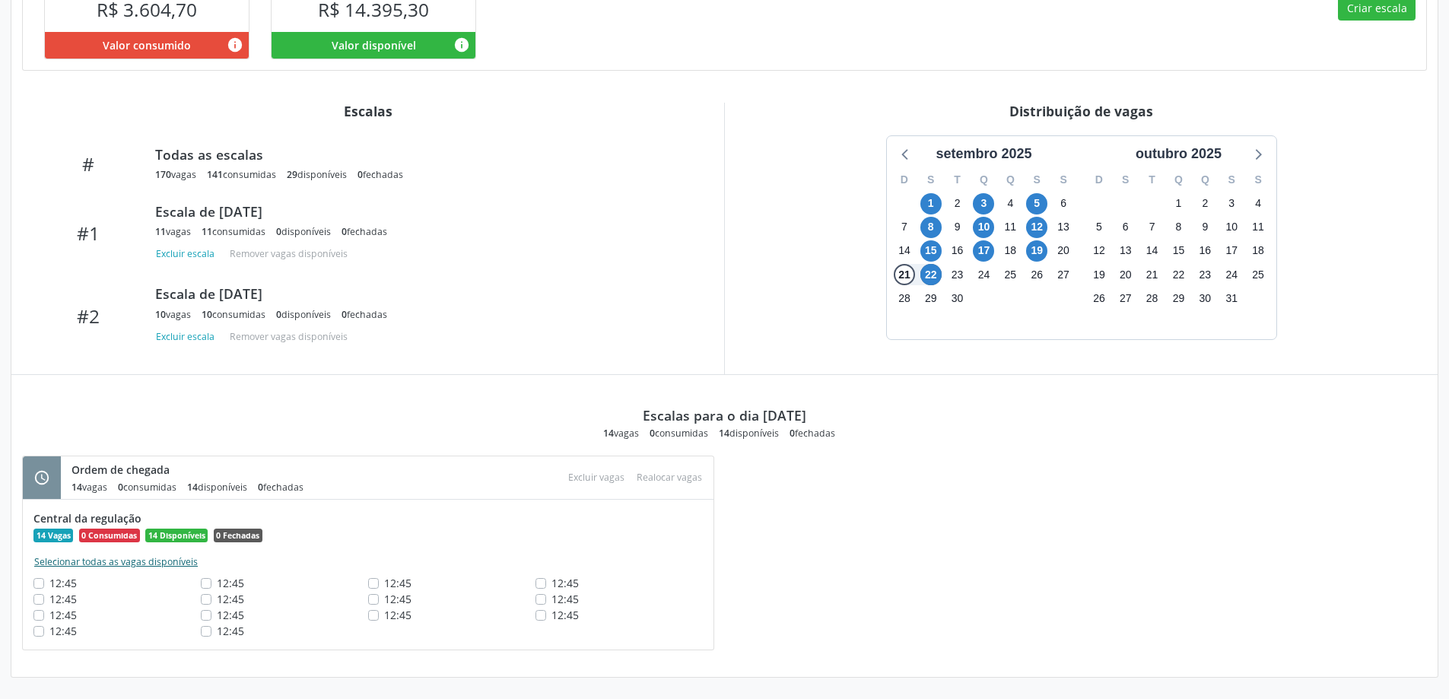
click at [95, 562] on button "Selecionar todas as vagas disponíveis" at bounding box center [115, 562] width 165 height 15
checkbox input "true"
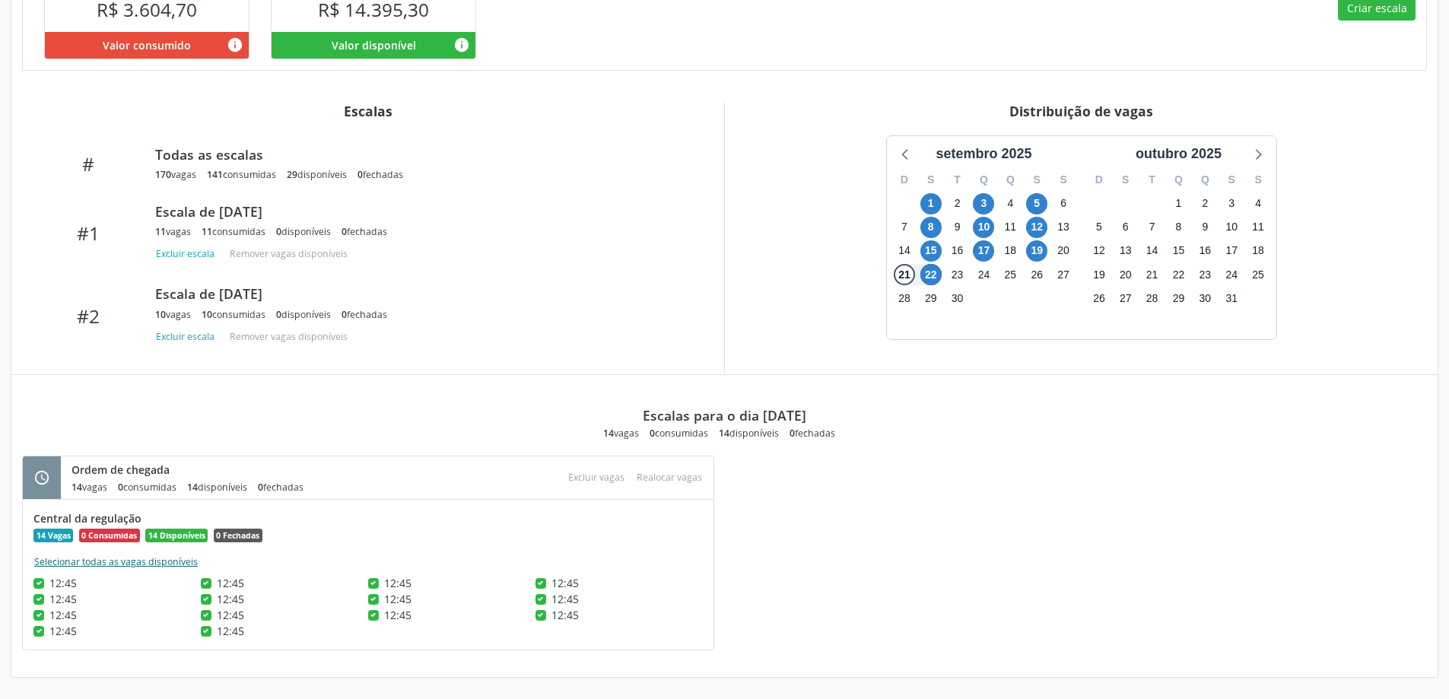
checkbox input "true"
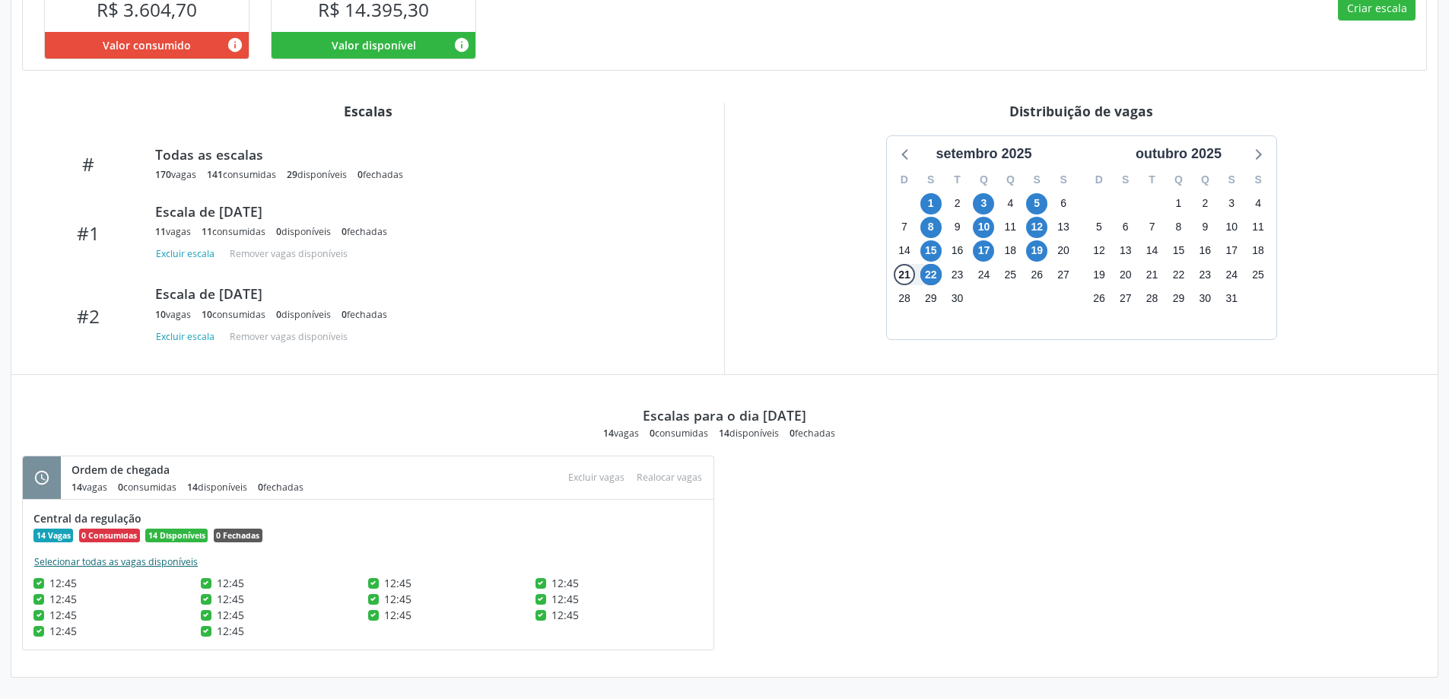
checkbox input "true"
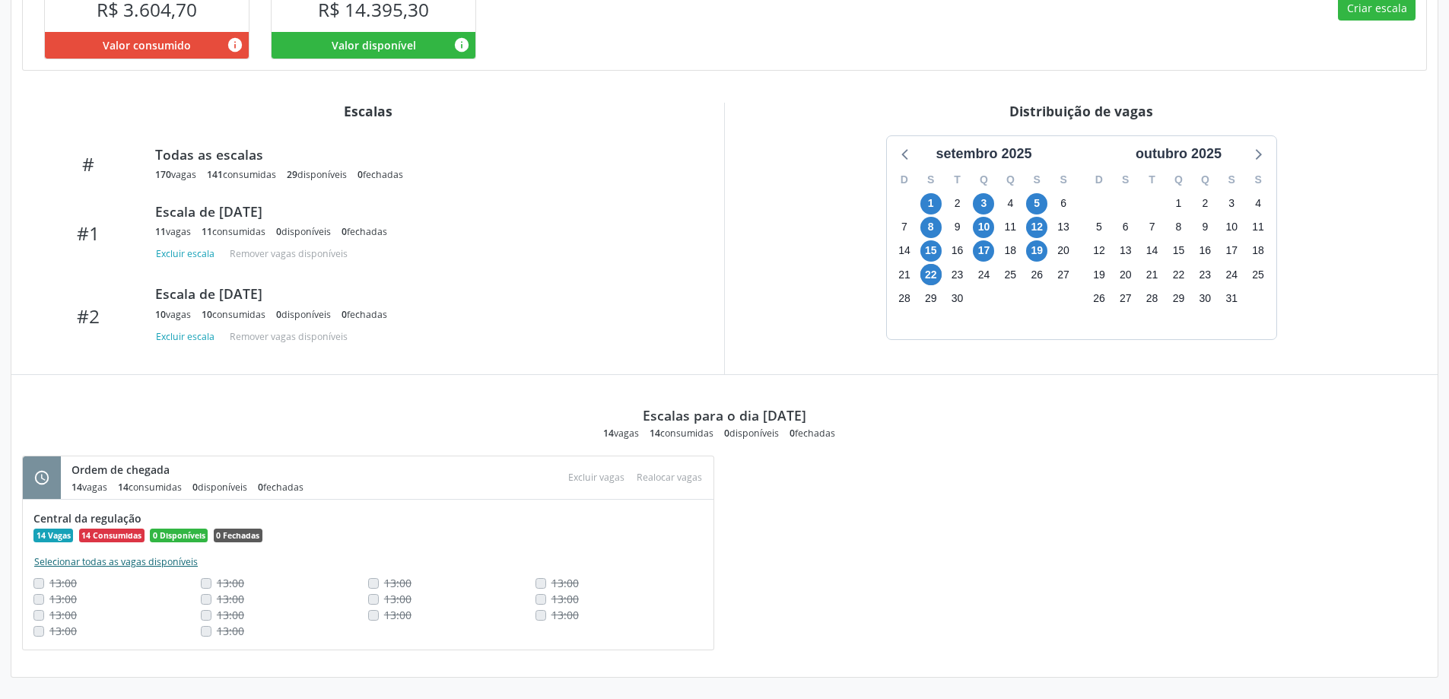
click at [105, 564] on button "Selecionar todas as vagas disponíveis" at bounding box center [115, 562] width 165 height 15
click at [930, 272] on span "22" at bounding box center [930, 274] width 21 height 21
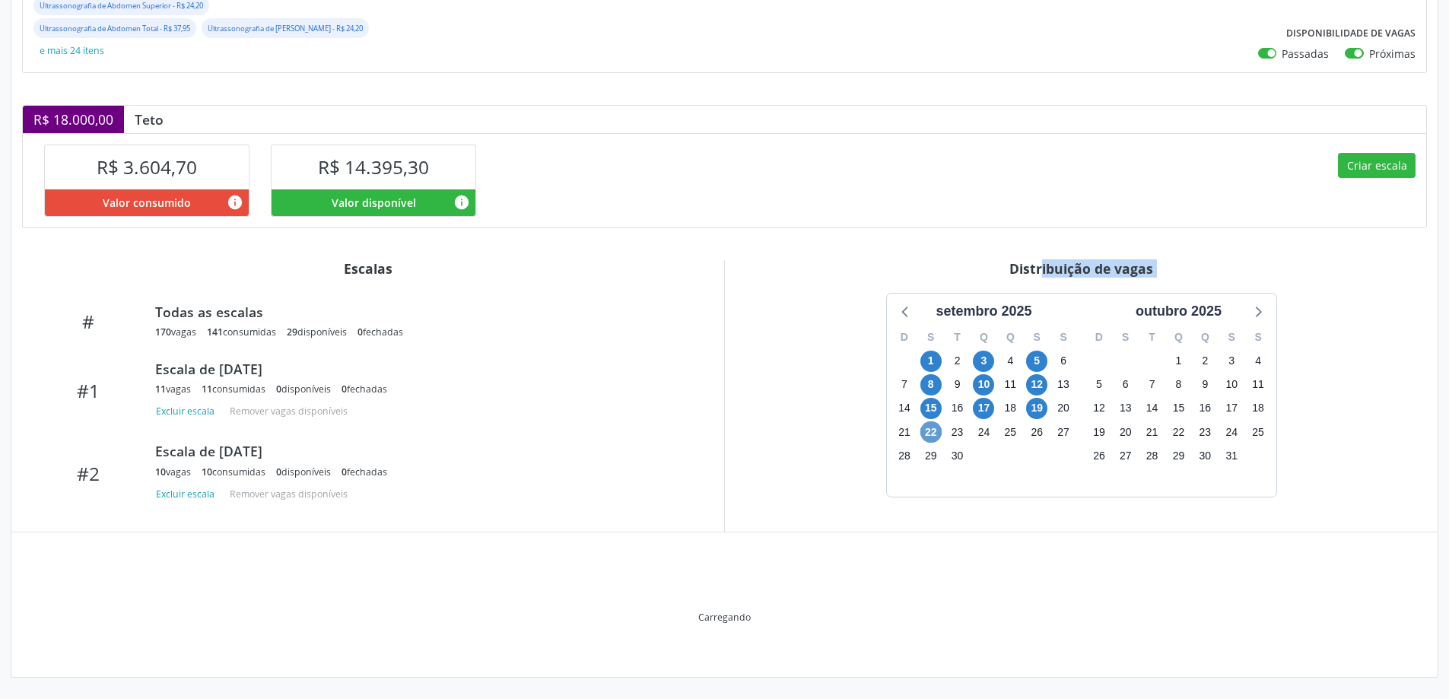
click at [930, 272] on div "Distribuição de vagas" at bounding box center [1082, 268] width 692 height 17
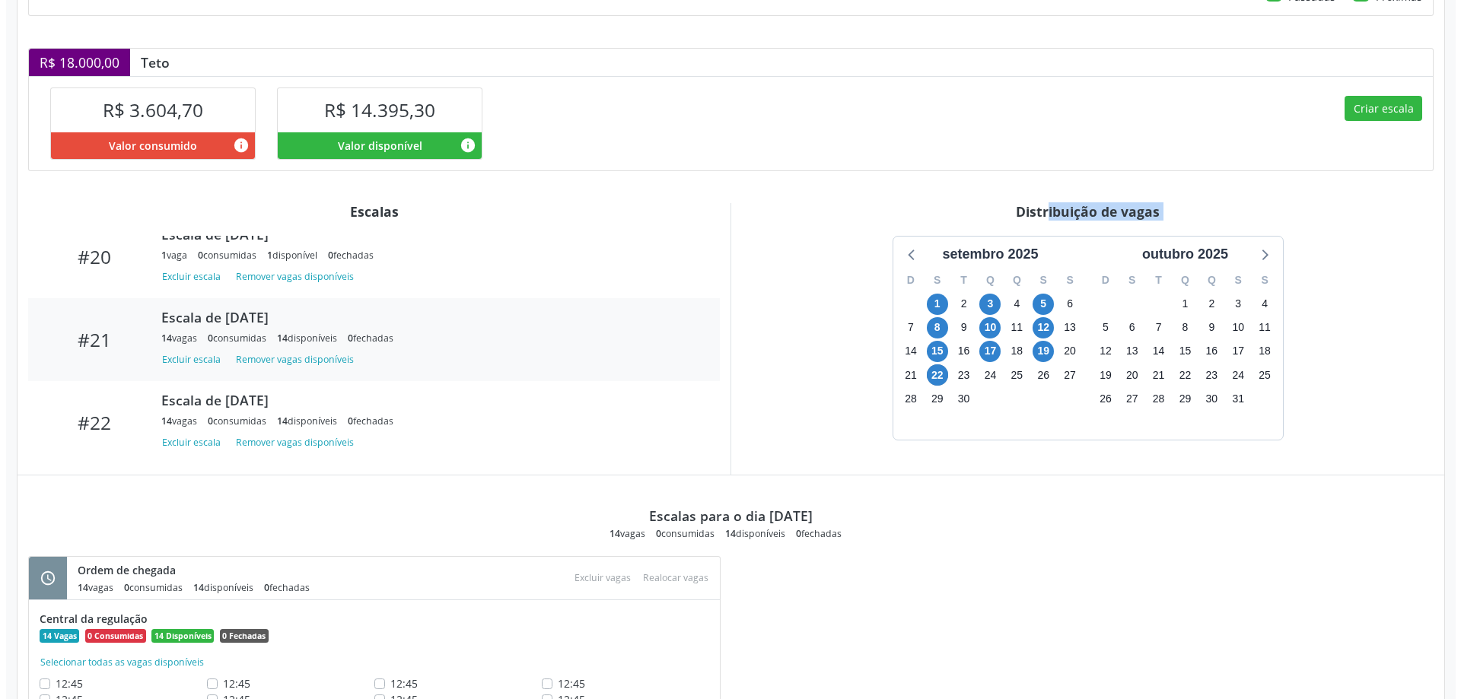
scroll to position [441, 0]
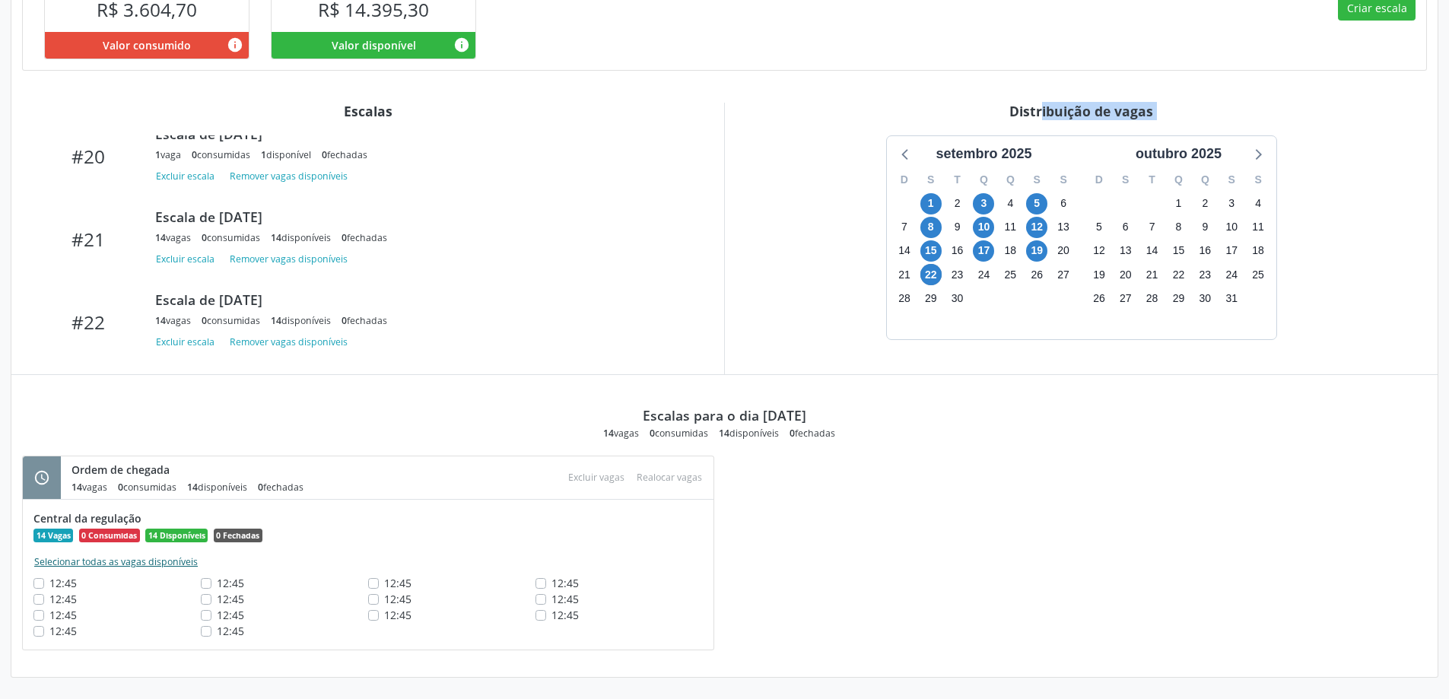
click at [130, 561] on button "Selecionar todas as vagas disponíveis" at bounding box center [115, 562] width 165 height 15
checkbox input "true"
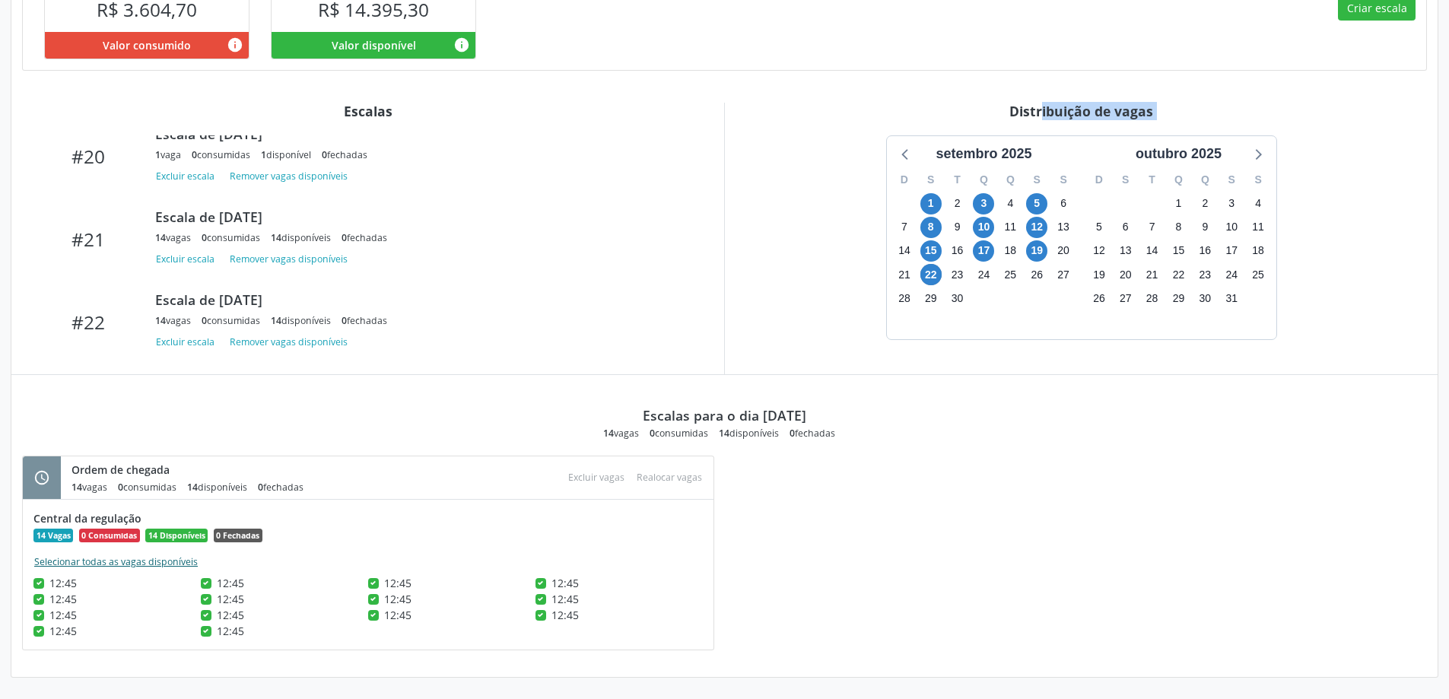
checkbox input "true"
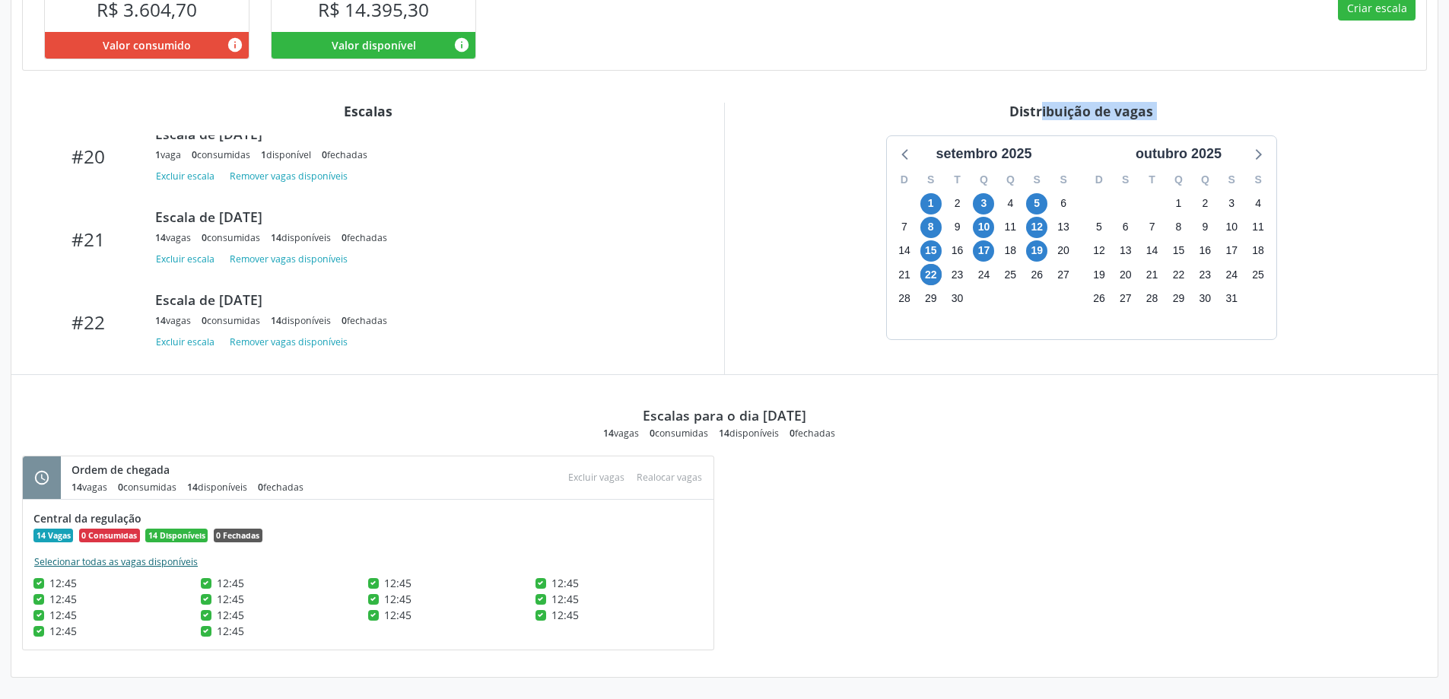
checkbox input "true"
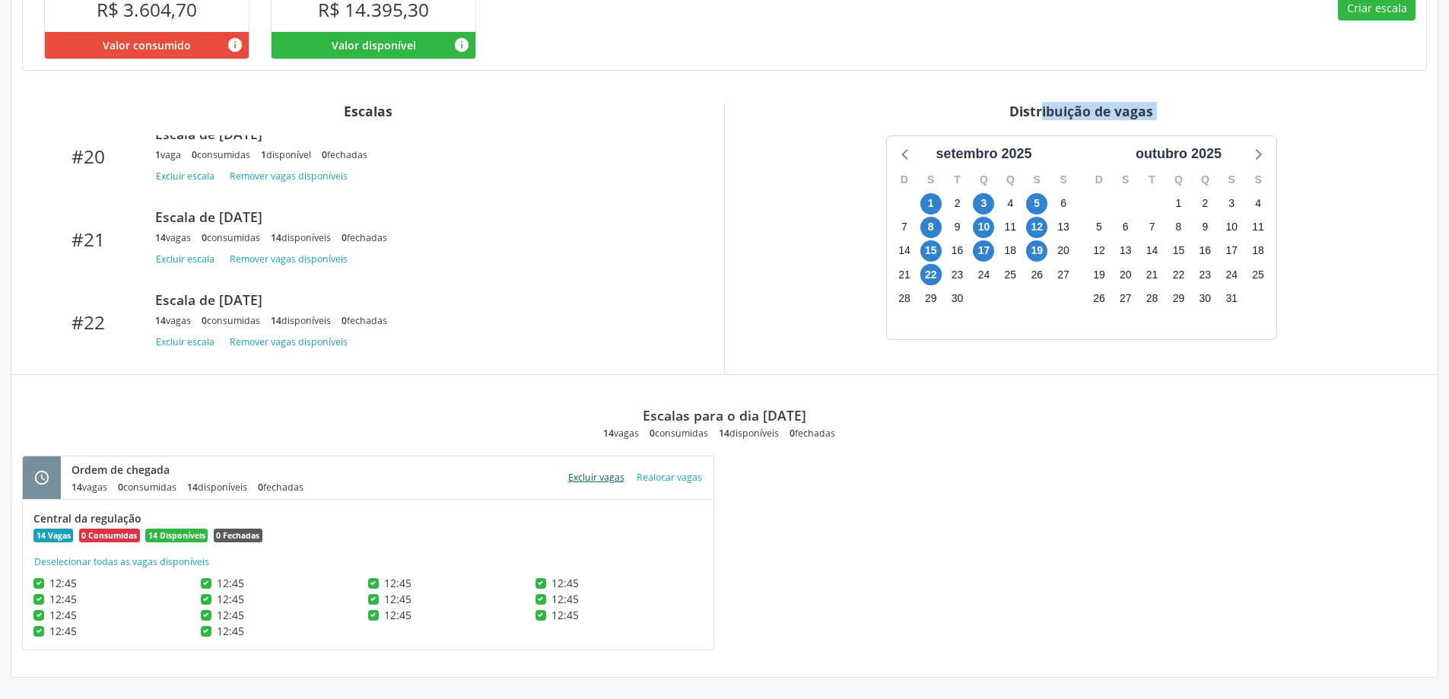
click at [598, 473] on button "Excluir vagas" at bounding box center [596, 477] width 68 height 21
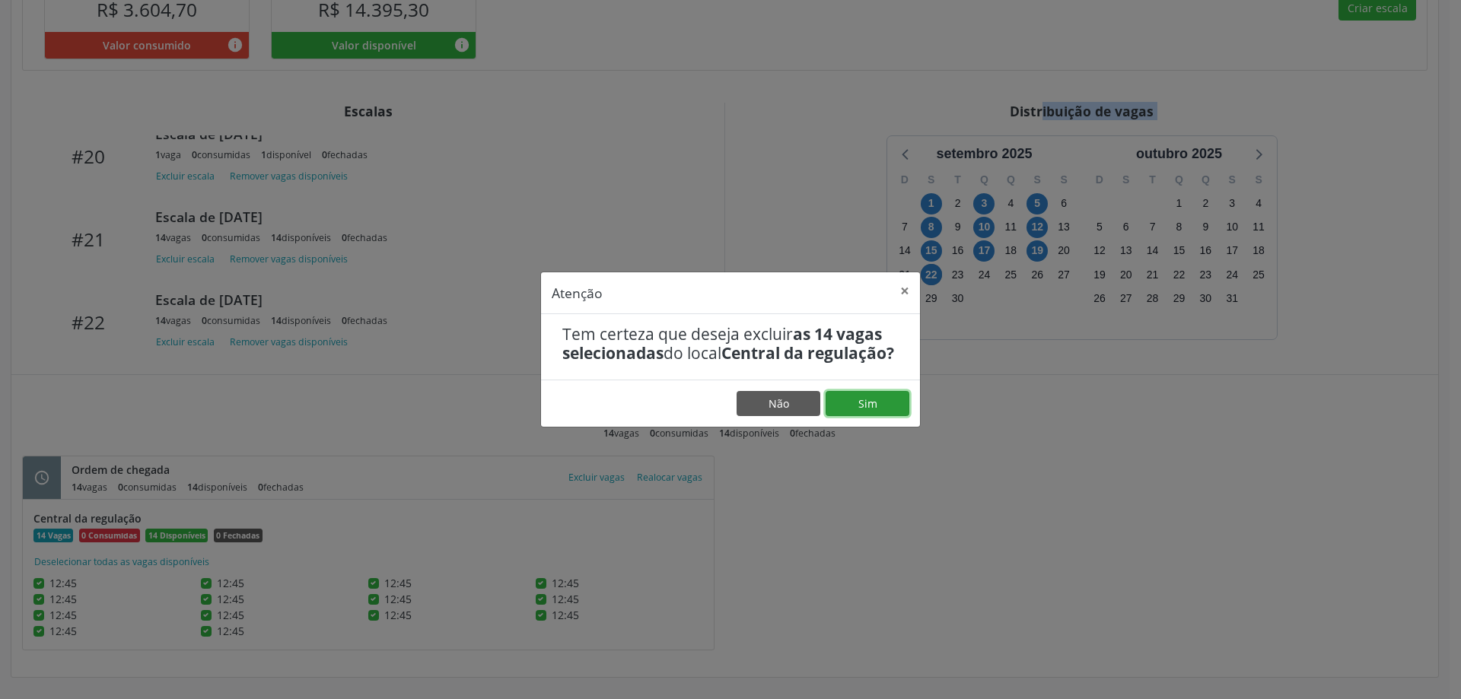
click at [873, 412] on button "Sim" at bounding box center [867, 404] width 84 height 26
